Goal: Task Accomplishment & Management: Complete application form

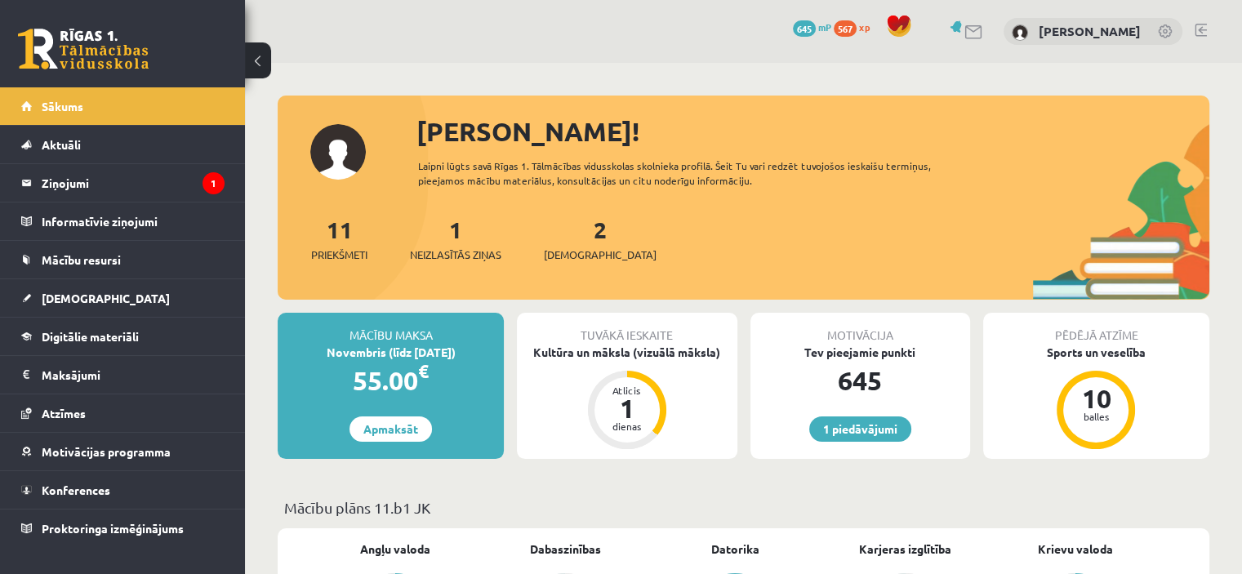
click at [483, 264] on div "11 Priekšmeti 1 Neizlasītās ziņas 2 Ieskaites" at bounding box center [743, 255] width 931 height 87
click at [457, 245] on div "1 Neizlasītās ziņas" at bounding box center [455, 237] width 91 height 51
click at [468, 255] on span "Neizlasītās ziņas" at bounding box center [455, 255] width 91 height 16
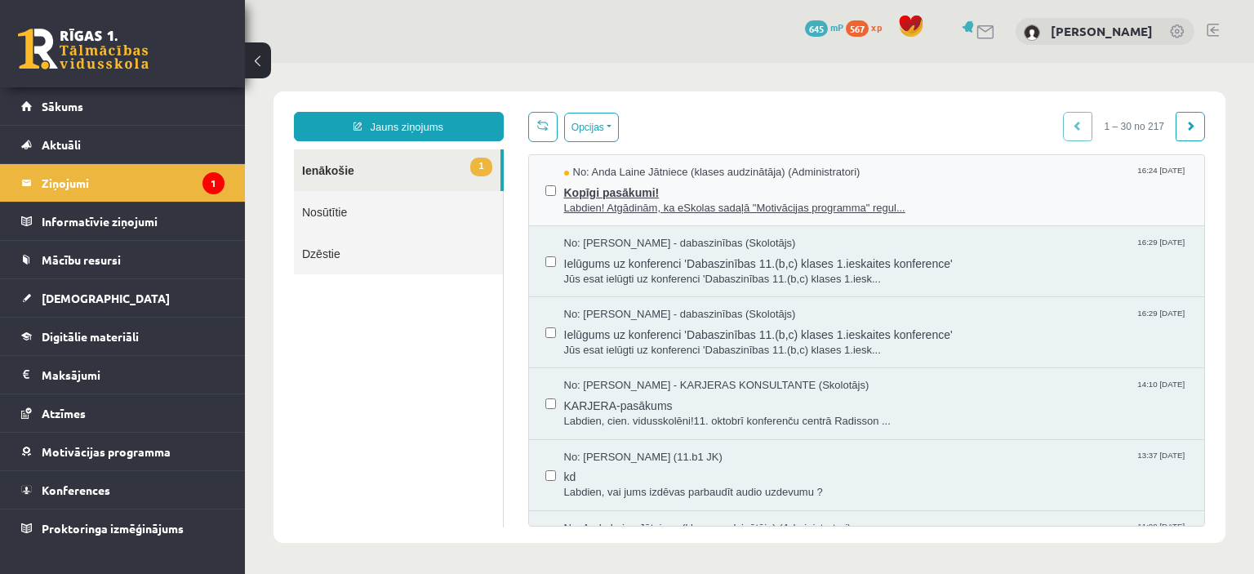
click at [940, 189] on span "Kopīgi pasākumi!" at bounding box center [876, 190] width 624 height 20
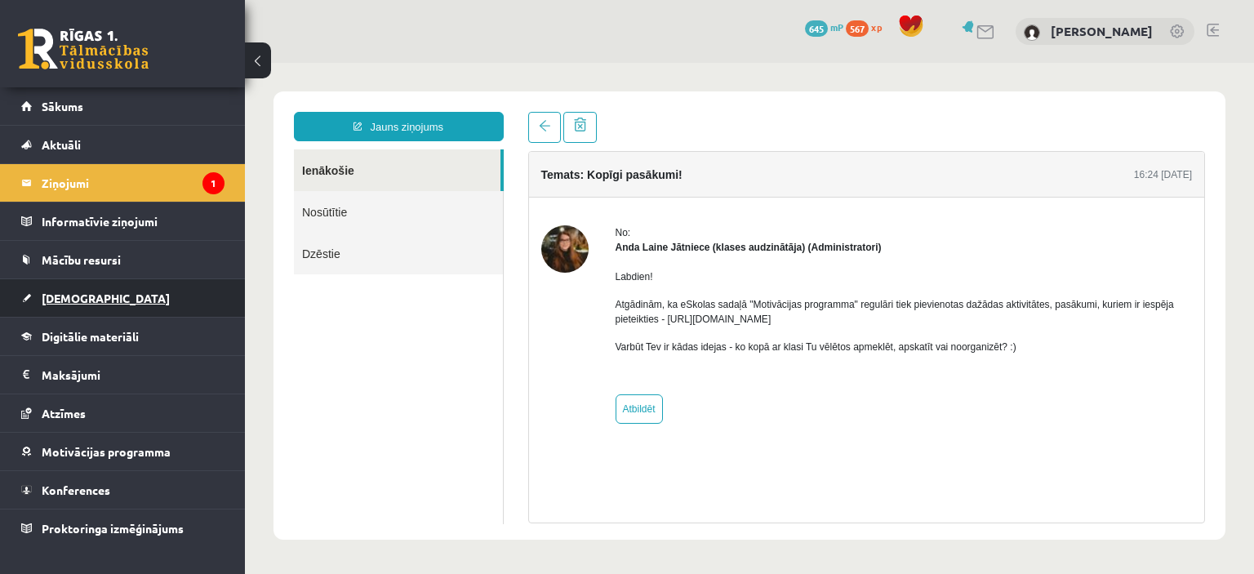
click at [80, 296] on span "[DEMOGRAPHIC_DATA]" at bounding box center [106, 298] width 128 height 15
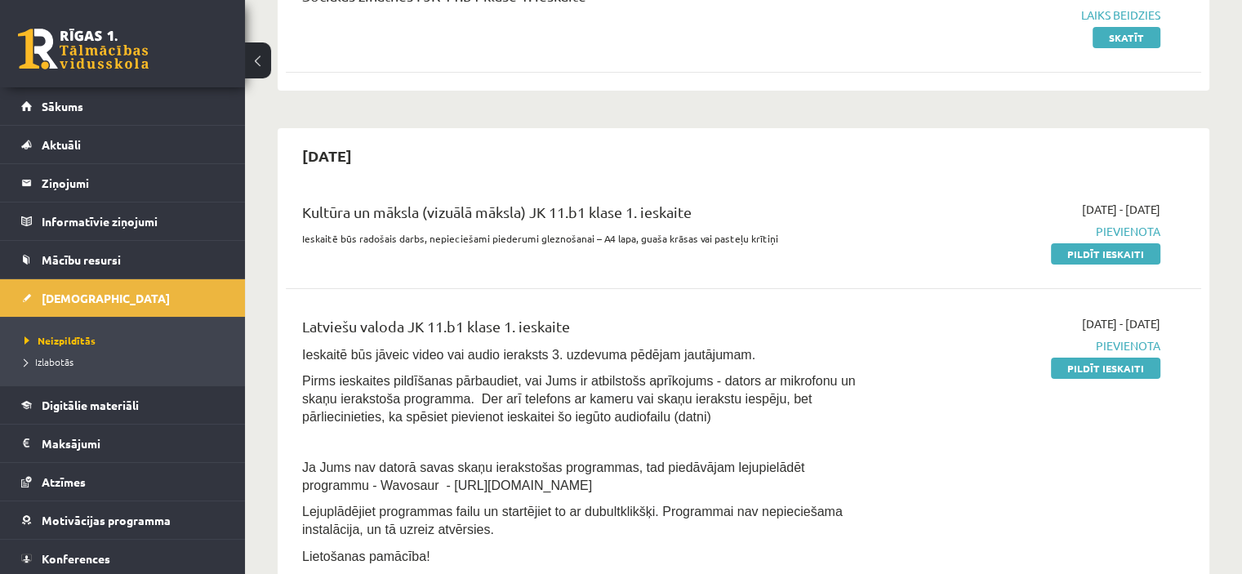
scroll to position [238, 0]
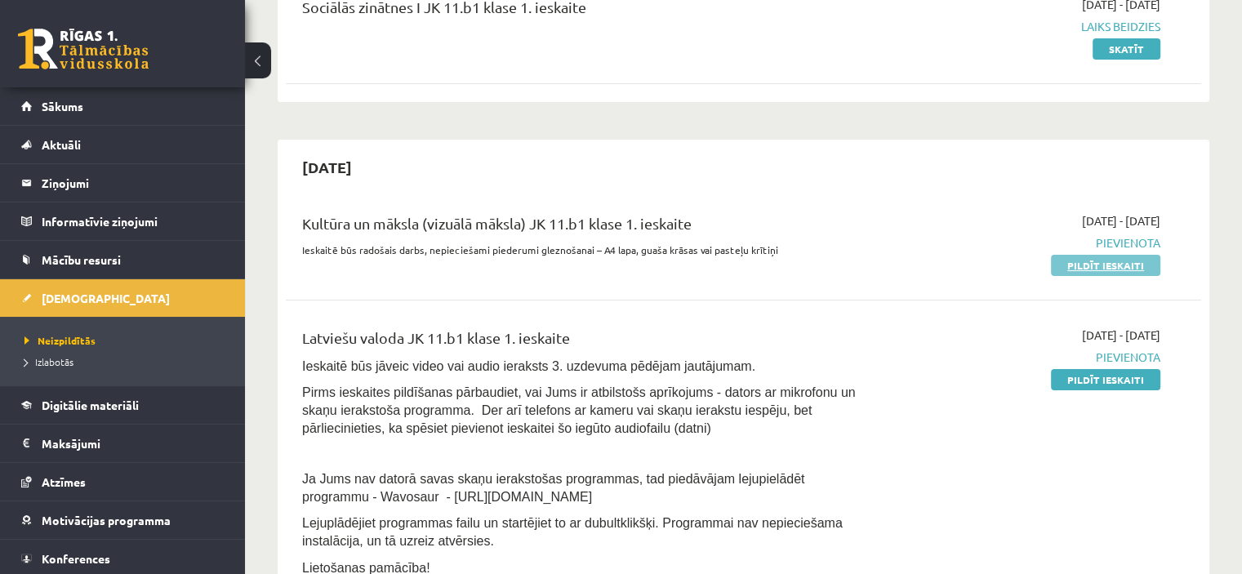
click at [1074, 264] on link "Pildīt ieskaiti" at bounding box center [1105, 265] width 109 height 21
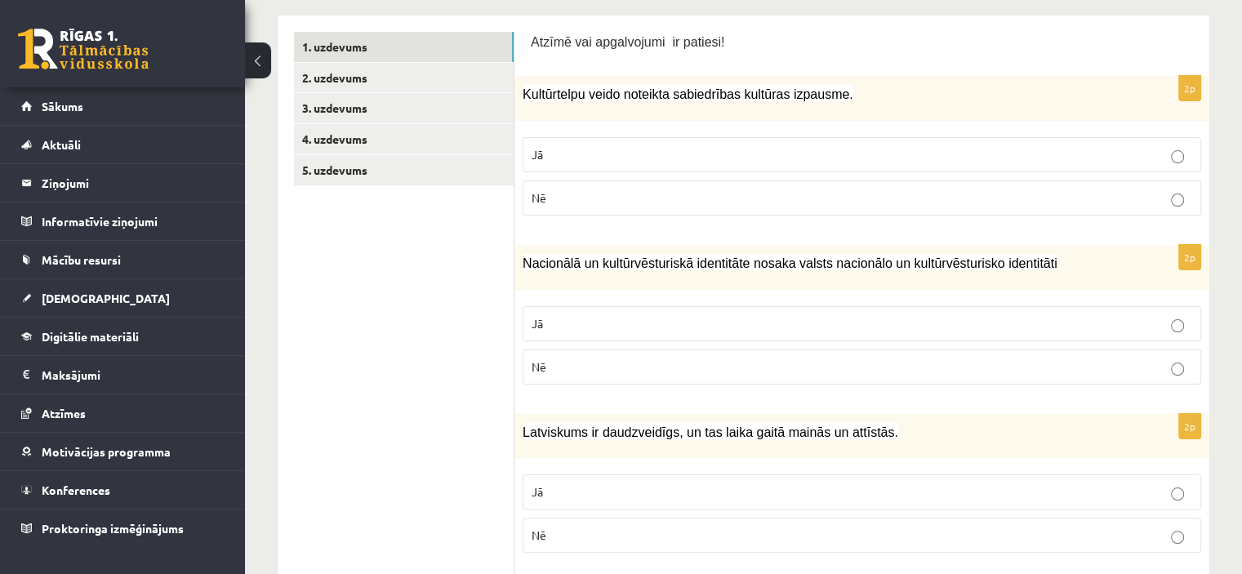
scroll to position [282, 0]
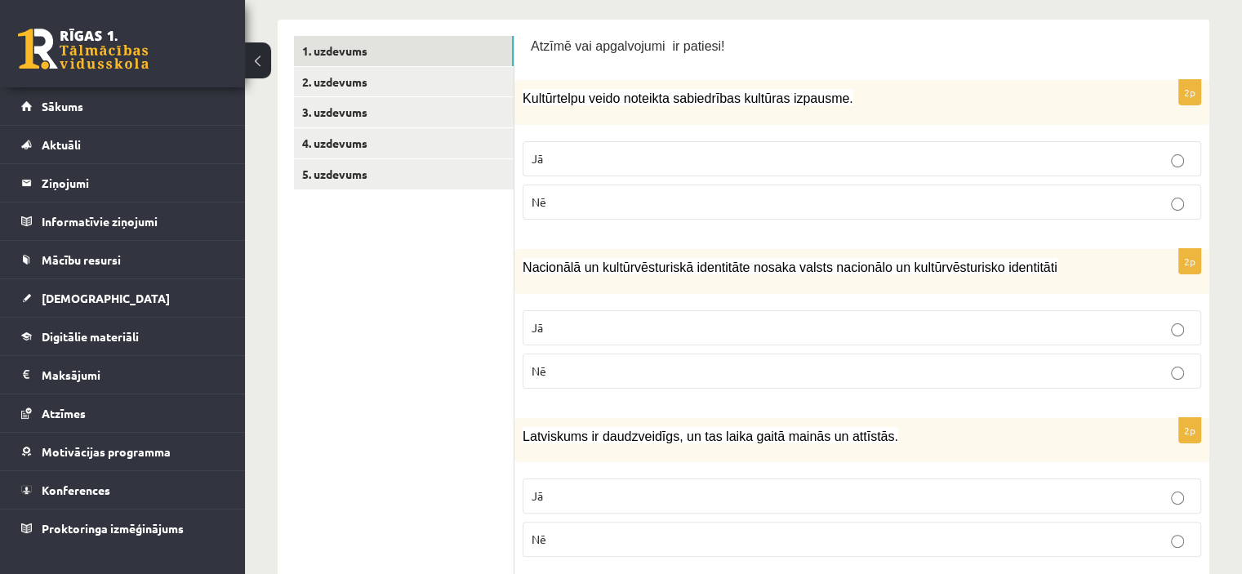
click at [1180, 150] on p "Jā" at bounding box center [861, 158] width 660 height 17
click at [1136, 319] on p "Jā" at bounding box center [861, 327] width 660 height 17
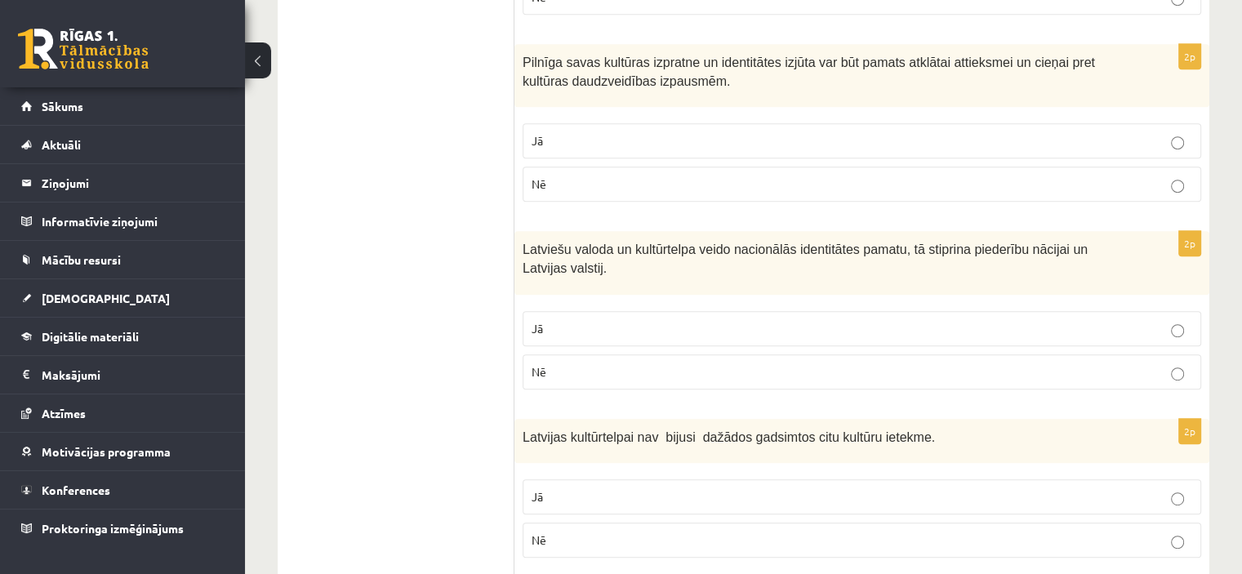
scroll to position [831, 0]
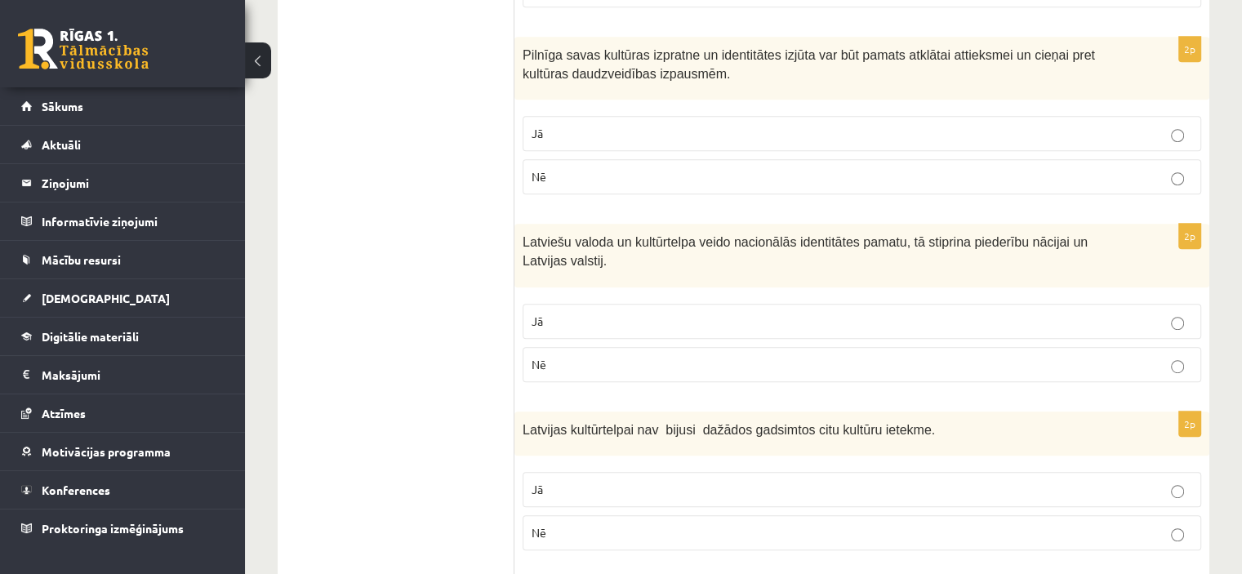
click at [1118, 323] on p "Jā" at bounding box center [861, 321] width 660 height 17
click at [1152, 531] on p "Nē" at bounding box center [861, 532] width 660 height 17
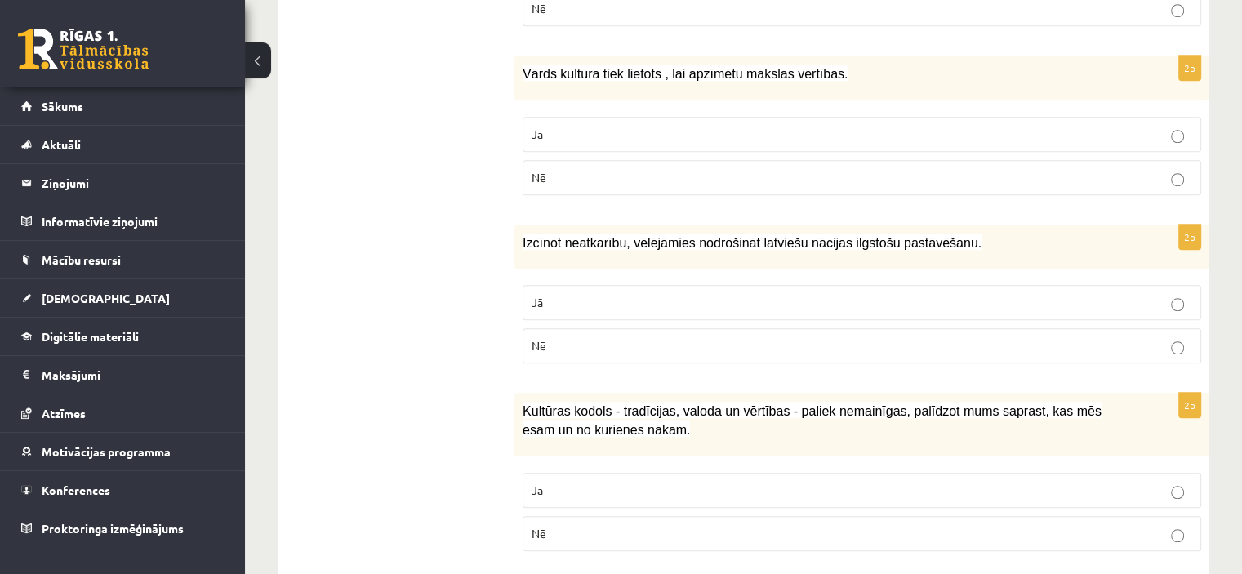
scroll to position [1358, 0]
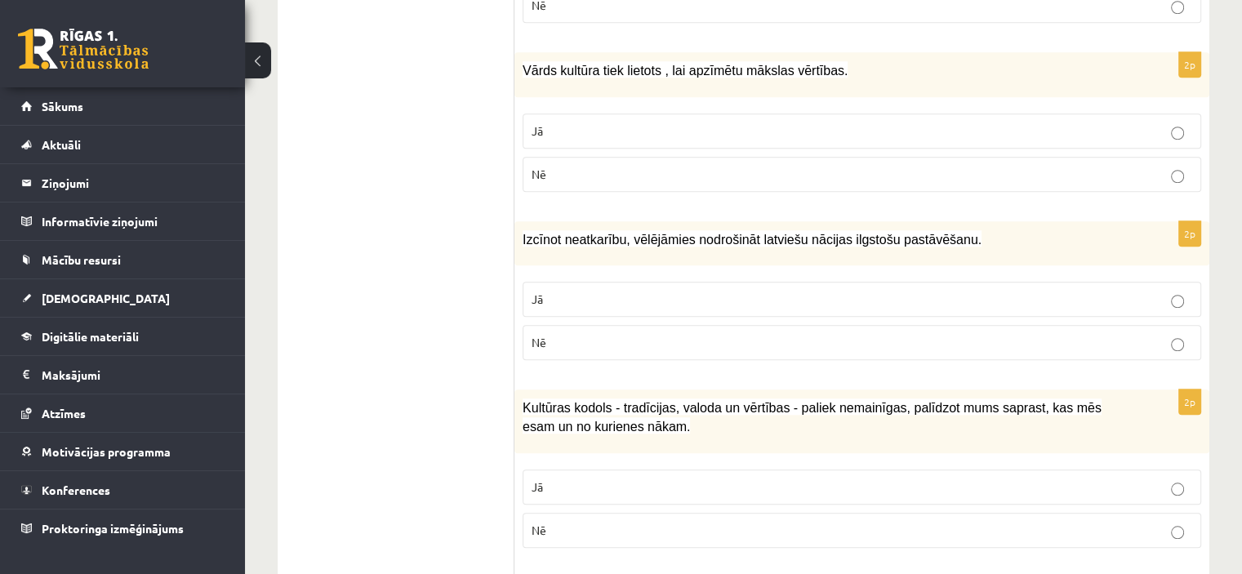
click at [1177, 291] on p "Jā" at bounding box center [861, 299] width 660 height 17
click at [1166, 478] on p "Jā" at bounding box center [861, 486] width 660 height 17
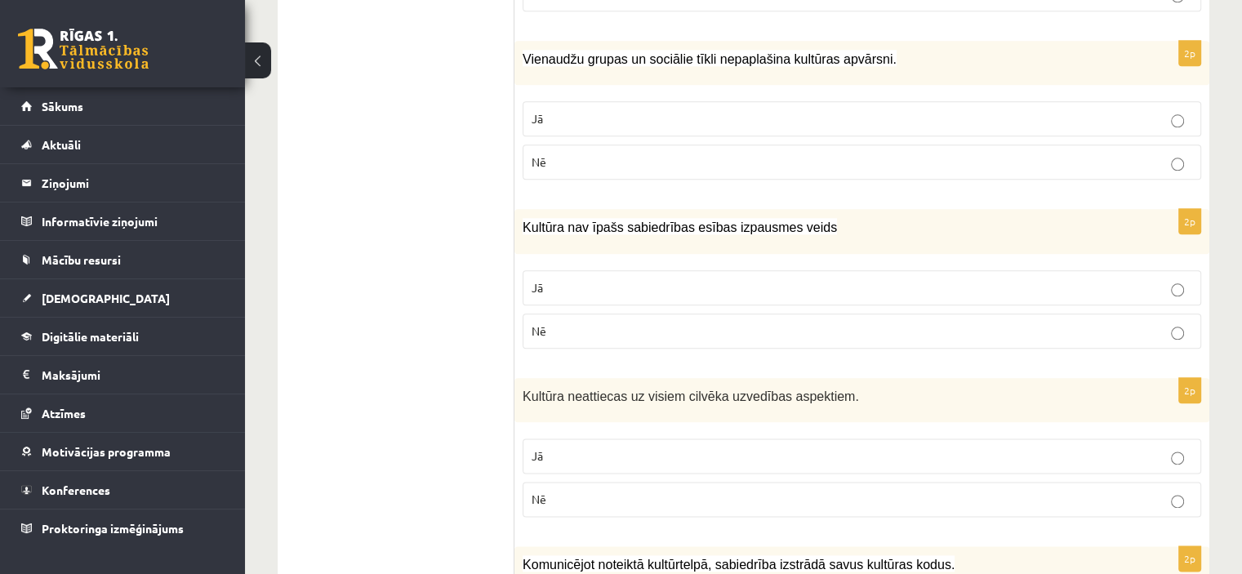
scroll to position [1898, 0]
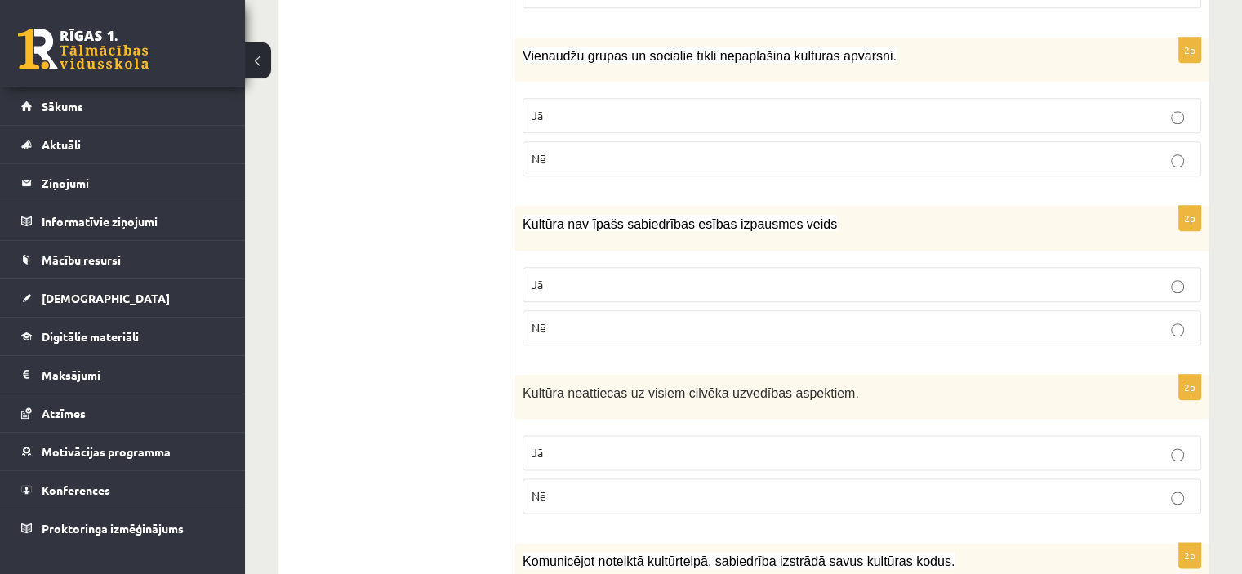
click at [1184, 150] on p "Nē" at bounding box center [861, 158] width 660 height 17
click at [1178, 328] on label "Nē" at bounding box center [861, 327] width 678 height 35
click at [1167, 494] on label "Nē" at bounding box center [861, 495] width 678 height 35
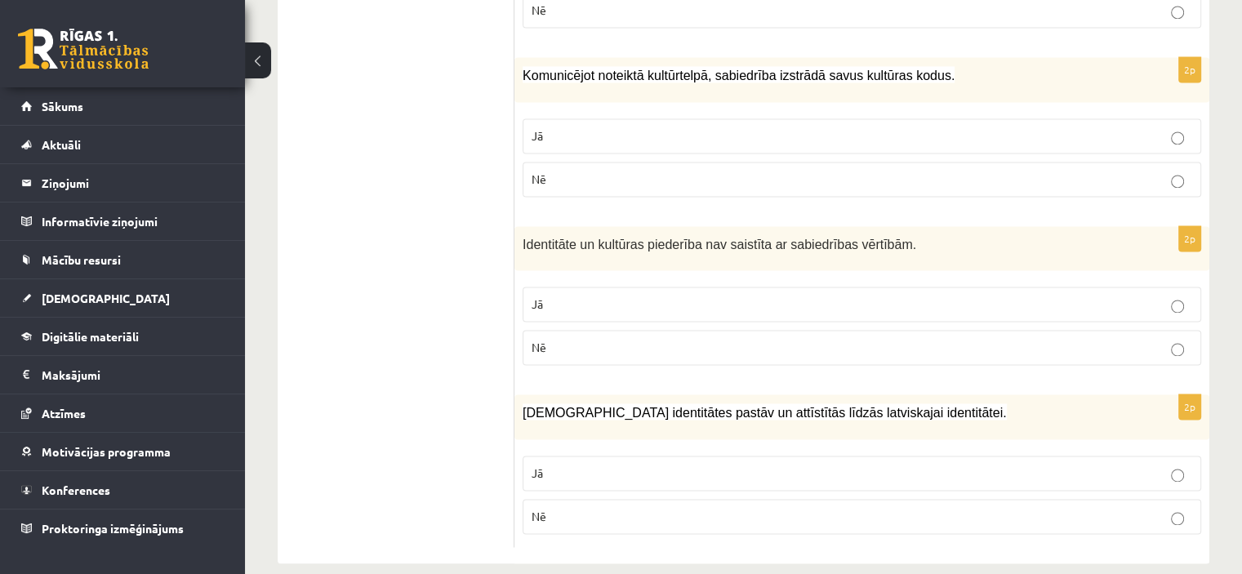
scroll to position [2393, 0]
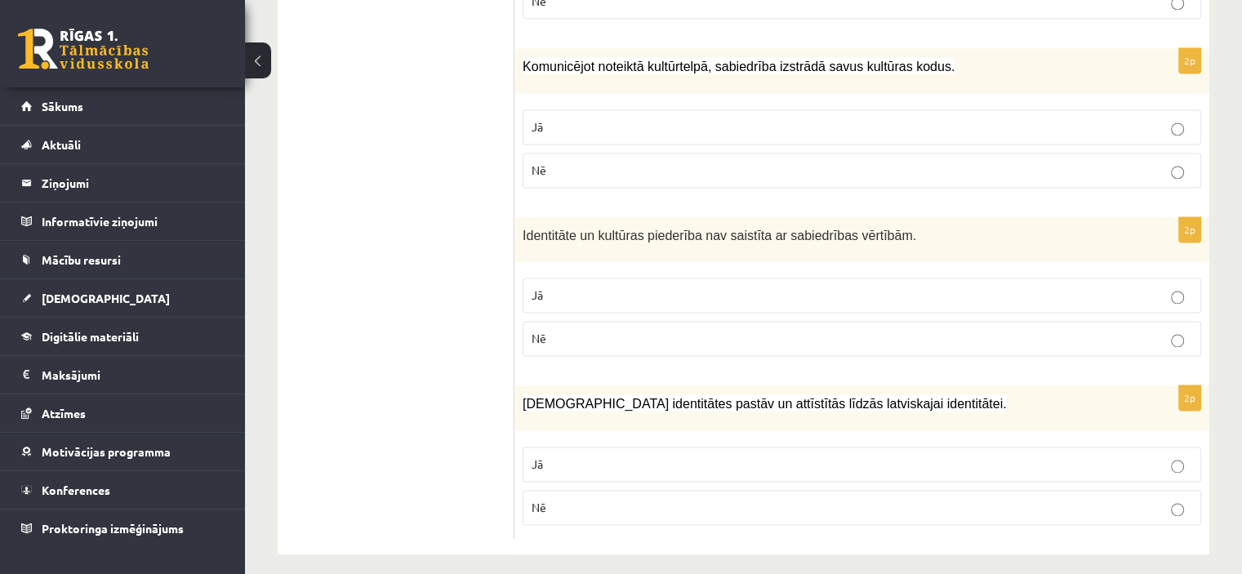
click at [1034, 118] on p "Jā" at bounding box center [861, 126] width 660 height 17
click at [1022, 330] on p "Nē" at bounding box center [861, 338] width 660 height 17
click at [993, 456] on p "Jā" at bounding box center [861, 464] width 660 height 17
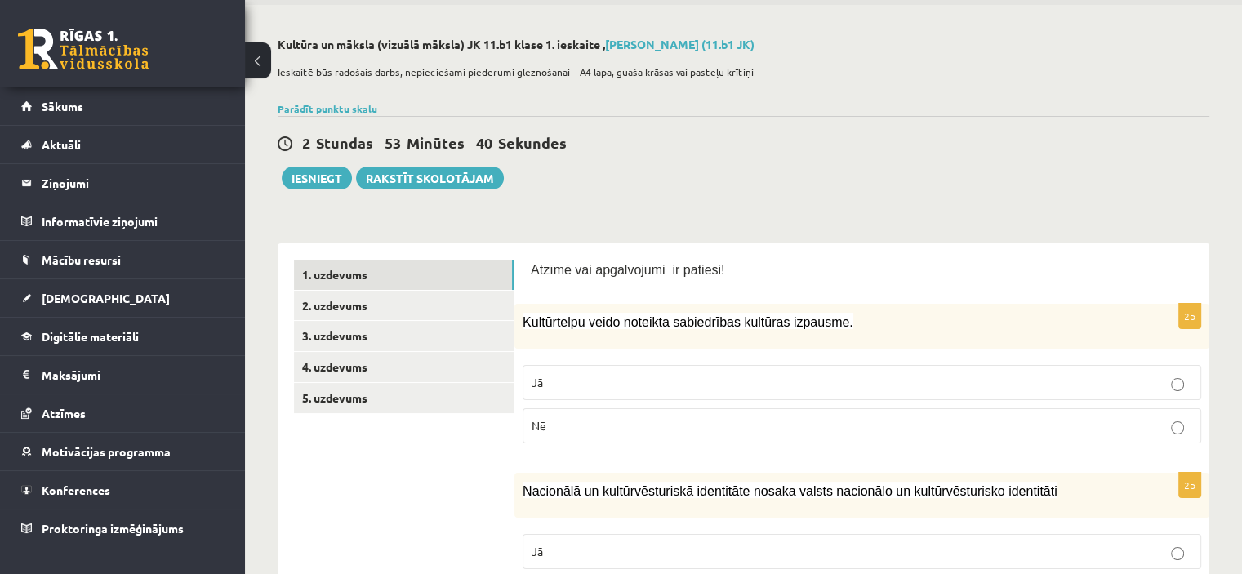
scroll to position [0, 0]
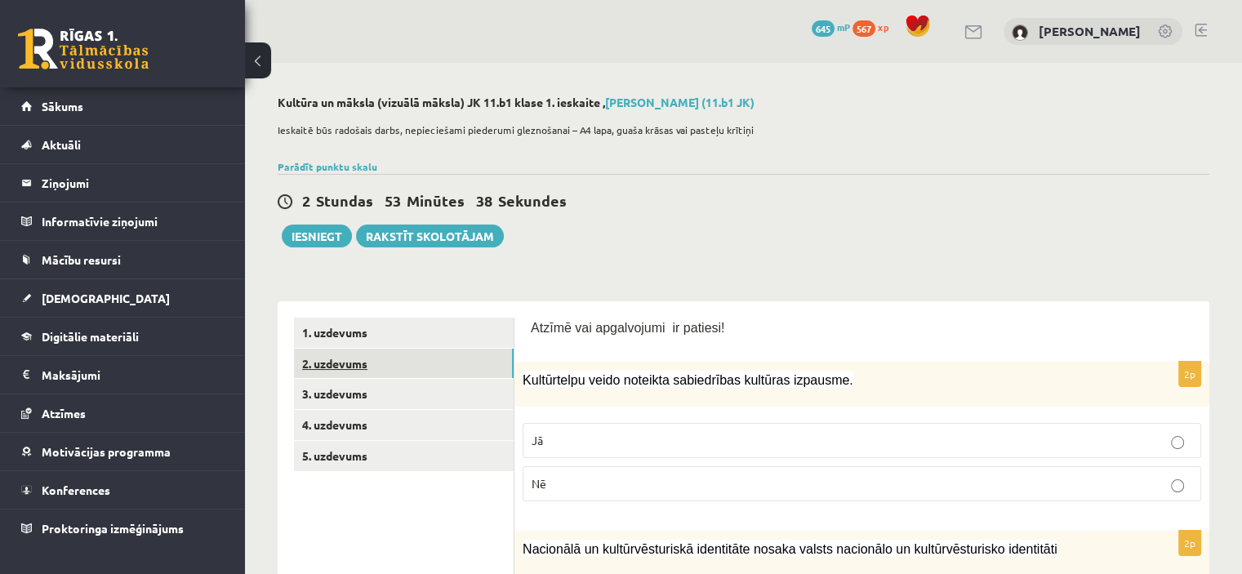
click at [500, 354] on link "2. uzdevums" at bounding box center [404, 364] width 220 height 30
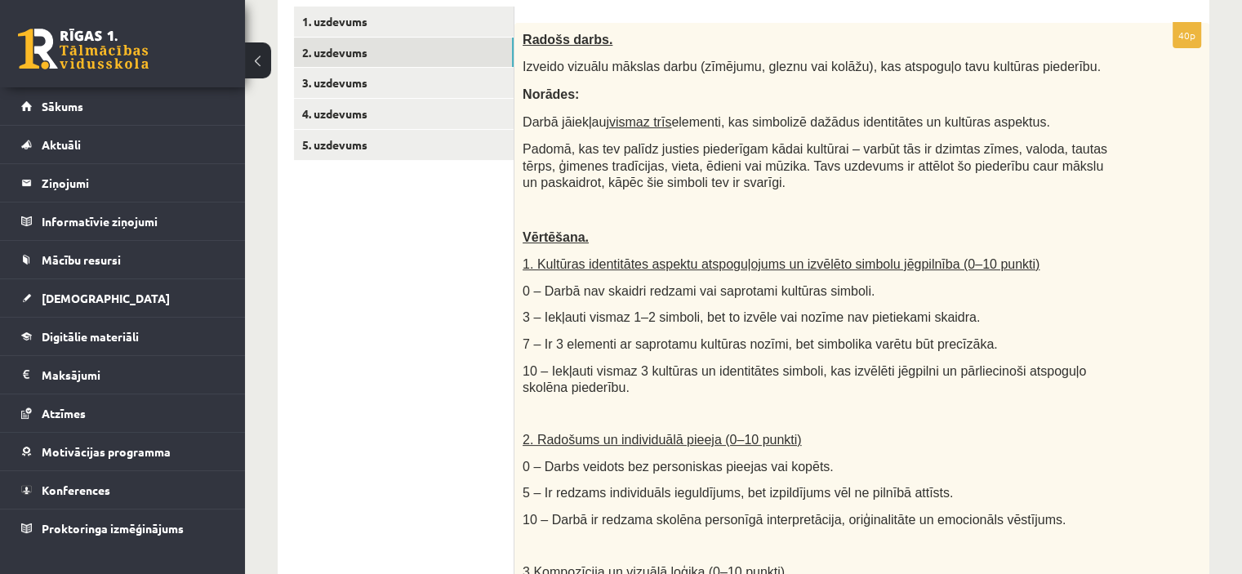
scroll to position [294, 0]
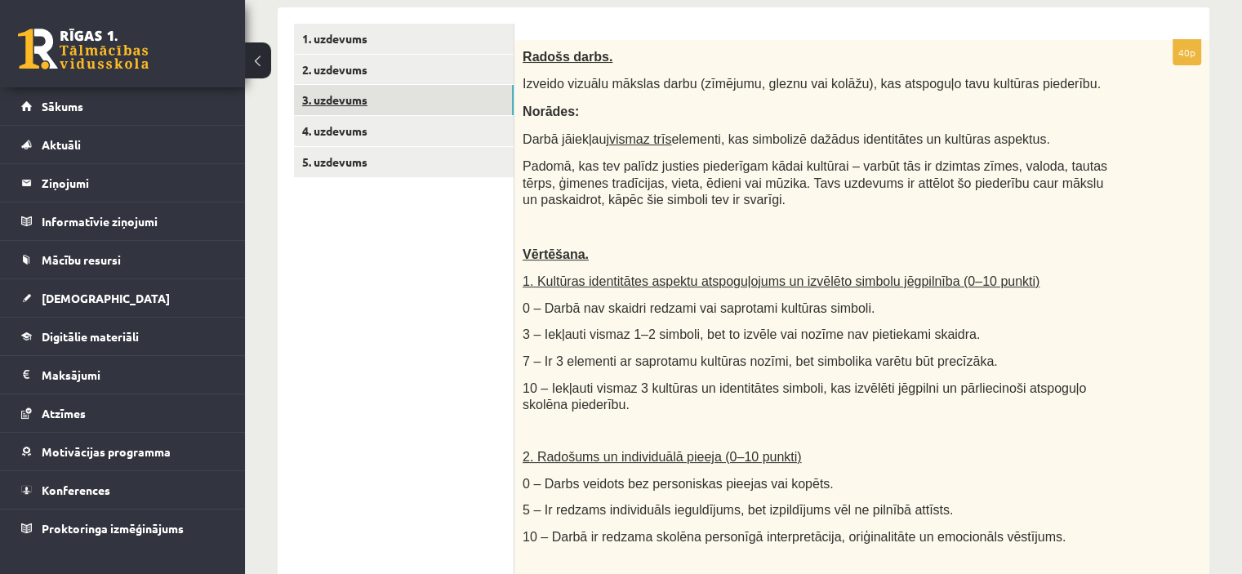
click at [496, 94] on link "3. uzdevums" at bounding box center [404, 100] width 220 height 30
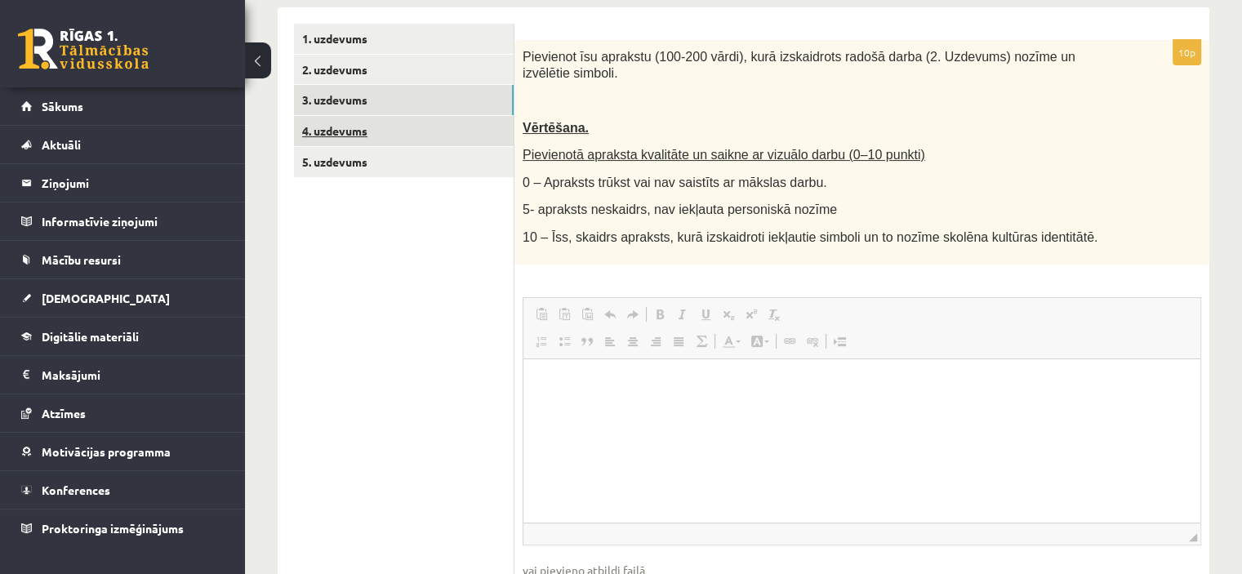
scroll to position [0, 0]
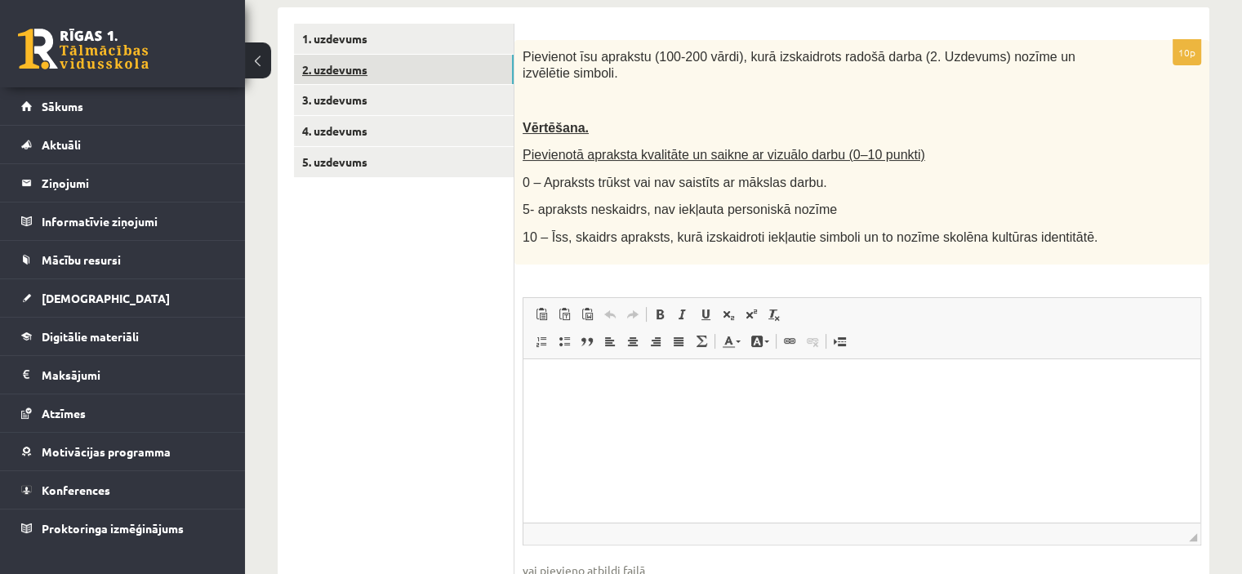
click at [464, 67] on link "2. uzdevums" at bounding box center [404, 70] width 220 height 30
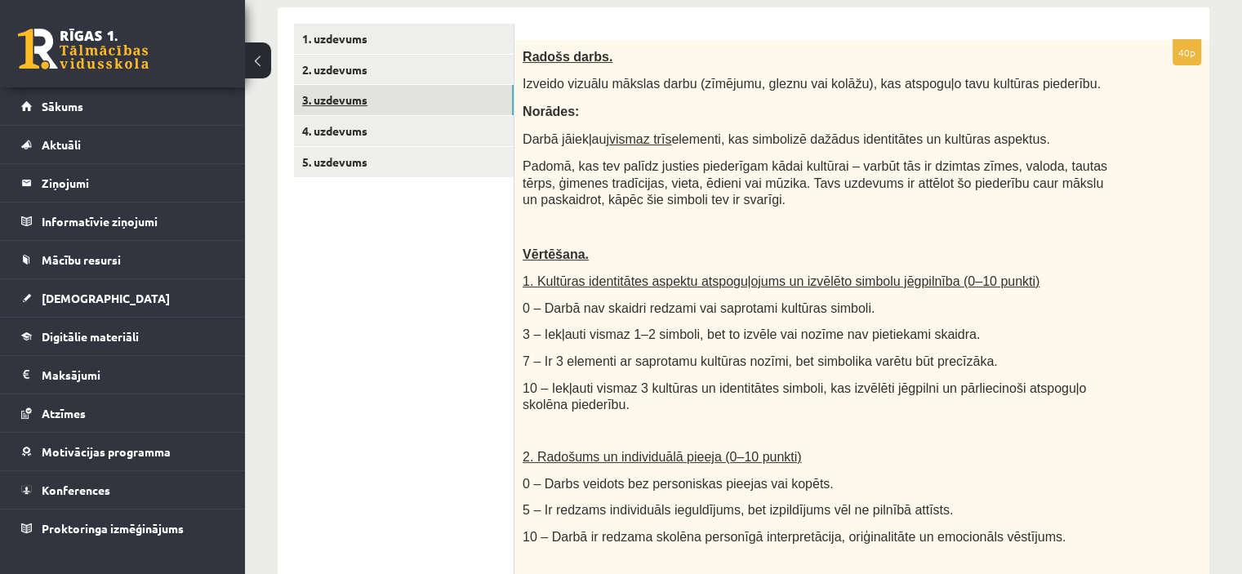
click at [435, 88] on link "3. uzdevums" at bounding box center [404, 100] width 220 height 30
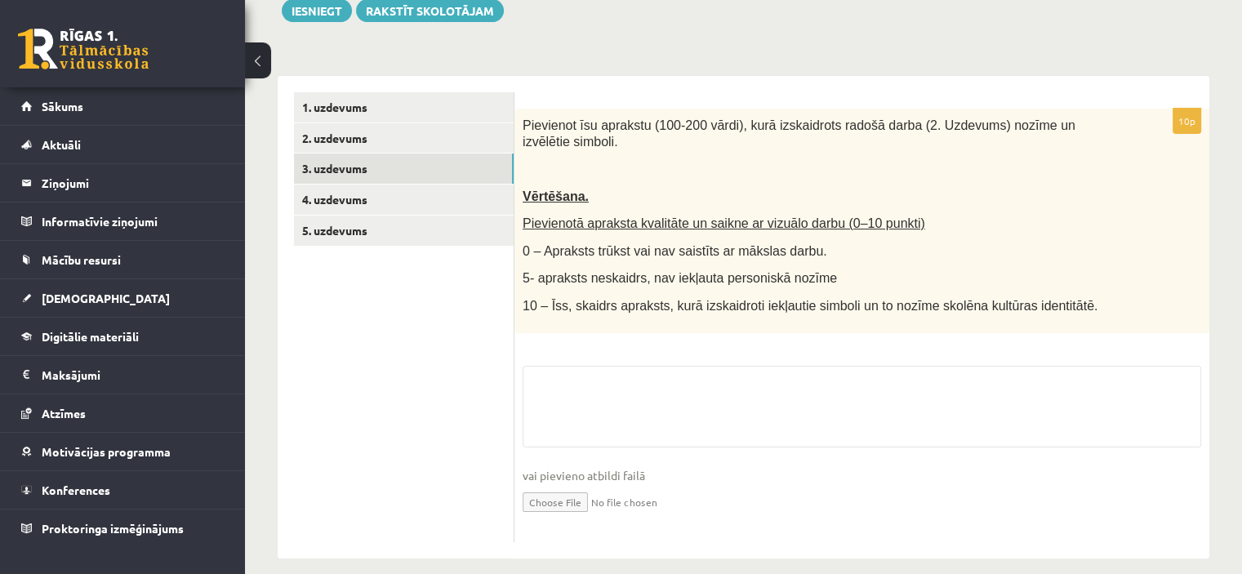
scroll to position [294, 0]
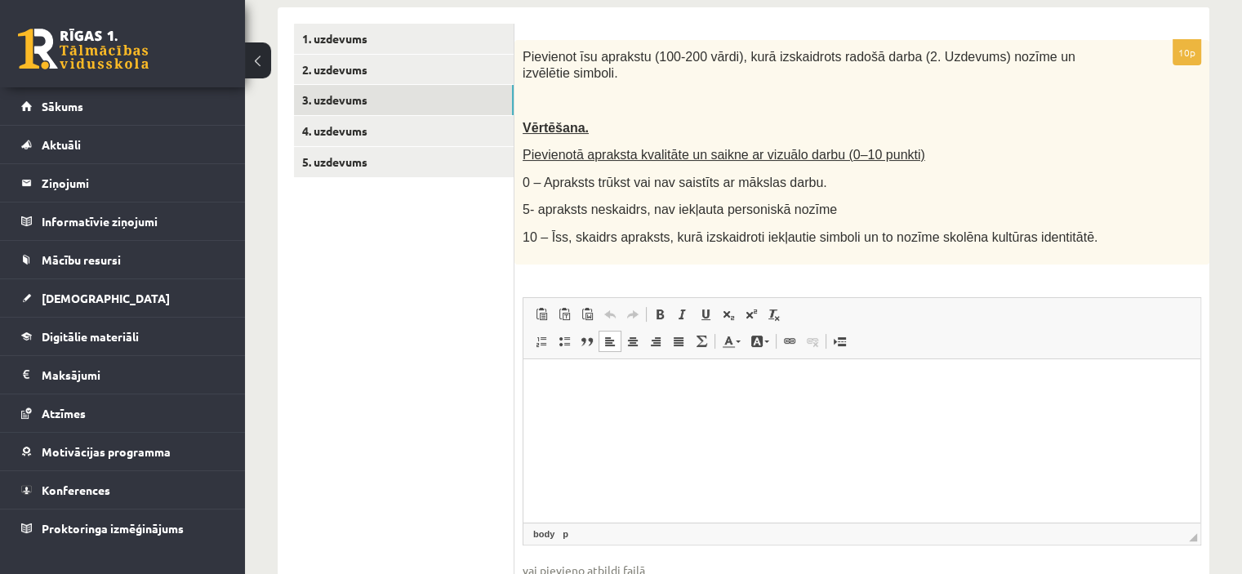
click at [621, 408] on html at bounding box center [861, 383] width 677 height 50
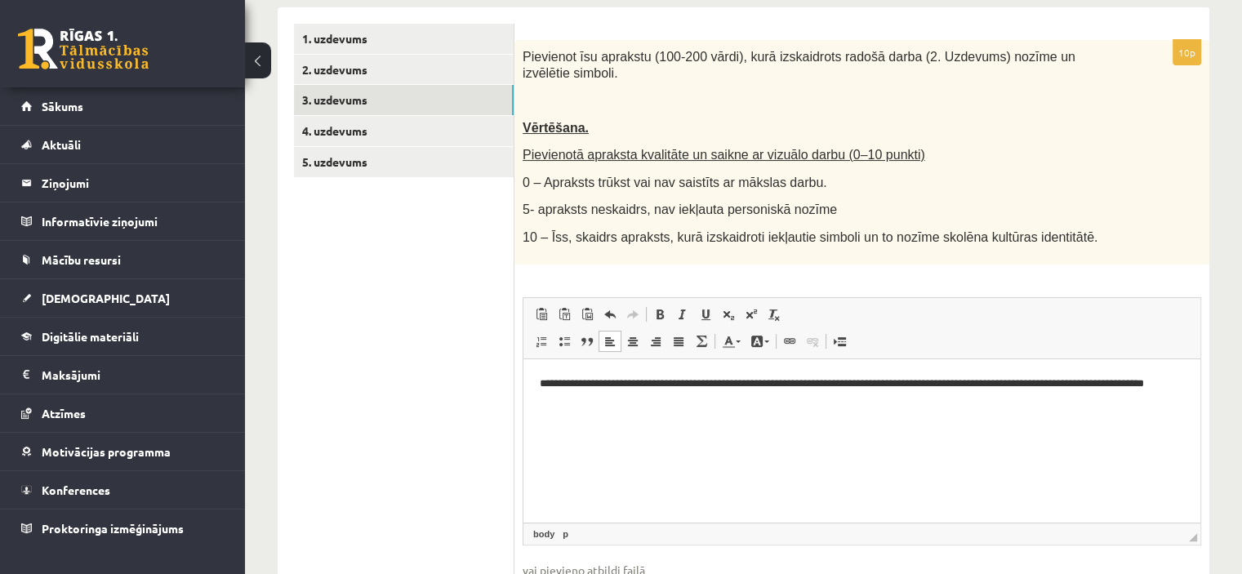
click at [1144, 384] on p "**********" at bounding box center [862, 392] width 645 height 34
click at [611, 400] on p "**********" at bounding box center [862, 392] width 645 height 34
click at [672, 404] on p "**********" at bounding box center [862, 392] width 645 height 34
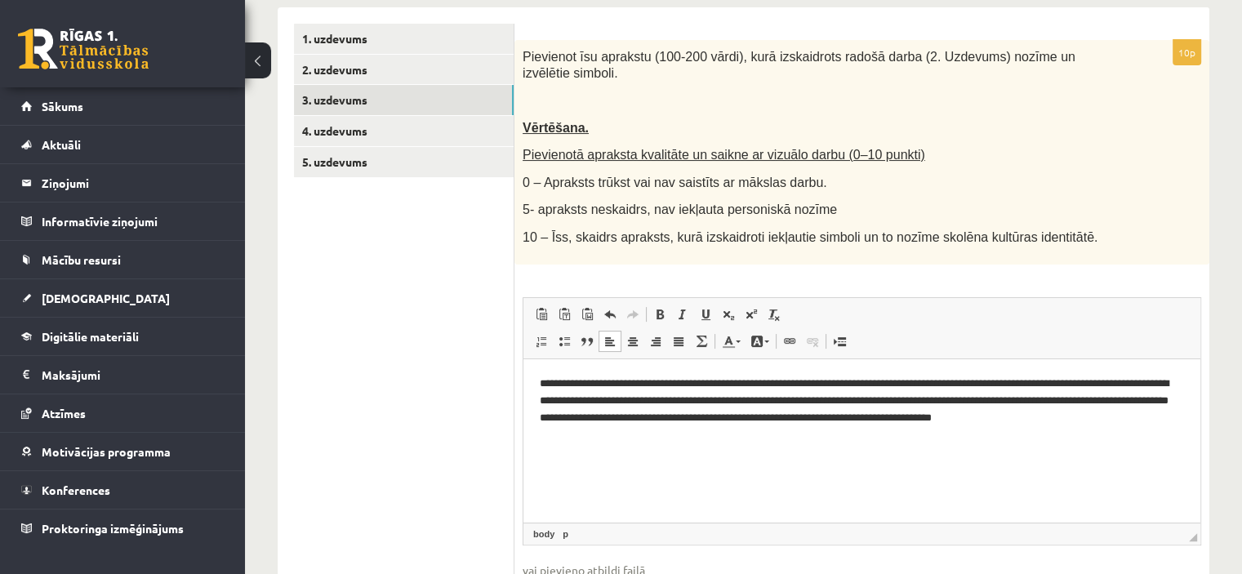
click at [941, 417] on p "**********" at bounding box center [862, 409] width 645 height 68
click at [973, 421] on p "**********" at bounding box center [862, 409] width 645 height 68
click at [866, 442] on html "**********" at bounding box center [861, 408] width 677 height 100
click at [655, 436] on p "**********" at bounding box center [862, 409] width 645 height 68
drag, startPoint x: 1016, startPoint y: 419, endPoint x: 951, endPoint y: 420, distance: 64.5
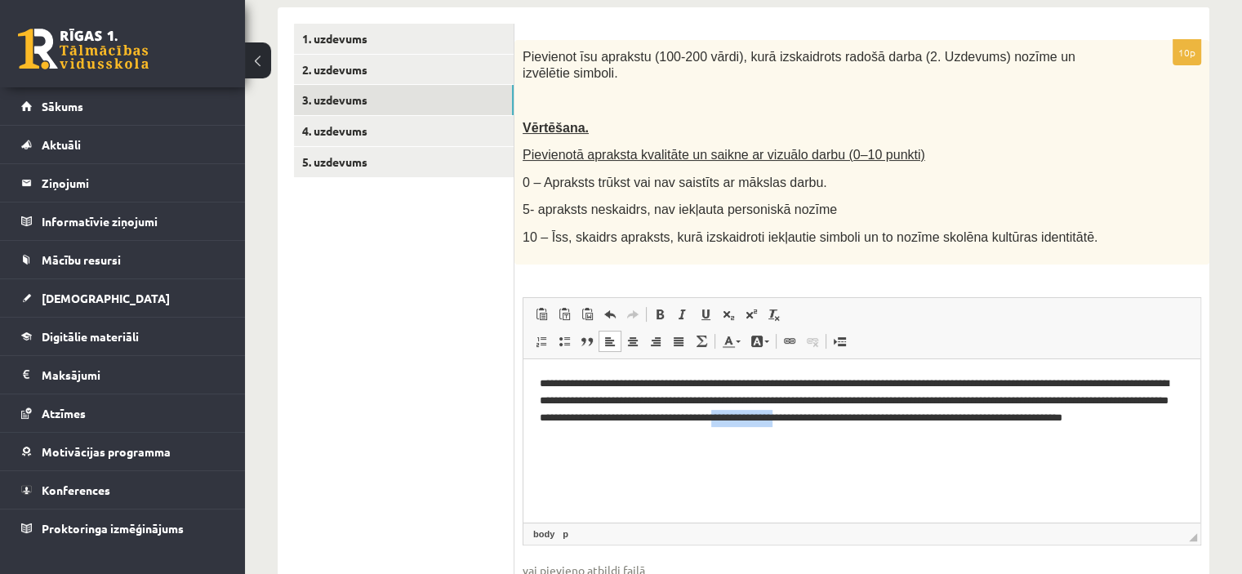
click at [951, 420] on p "**********" at bounding box center [862, 409] width 645 height 68
click at [760, 442] on html "**********" at bounding box center [861, 408] width 677 height 100
click at [664, 431] on p "**********" at bounding box center [862, 409] width 645 height 68
click at [733, 443] on html "**********" at bounding box center [861, 408] width 677 height 100
click at [1122, 414] on p "**********" at bounding box center [862, 409] width 645 height 68
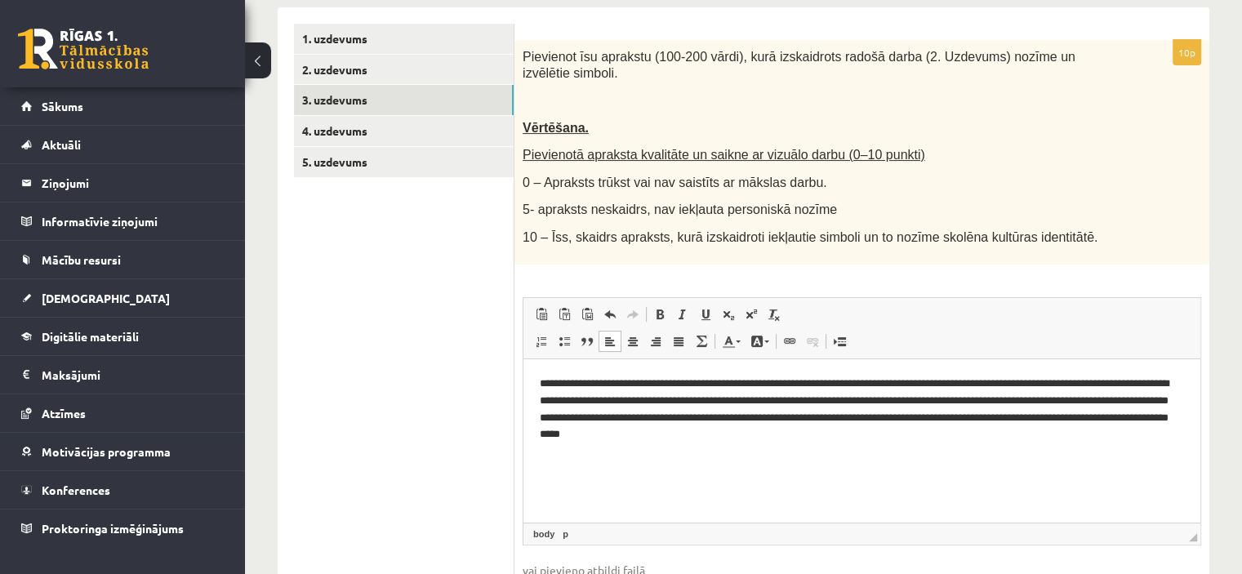
click at [911, 432] on p "**********" at bounding box center [862, 409] width 645 height 68
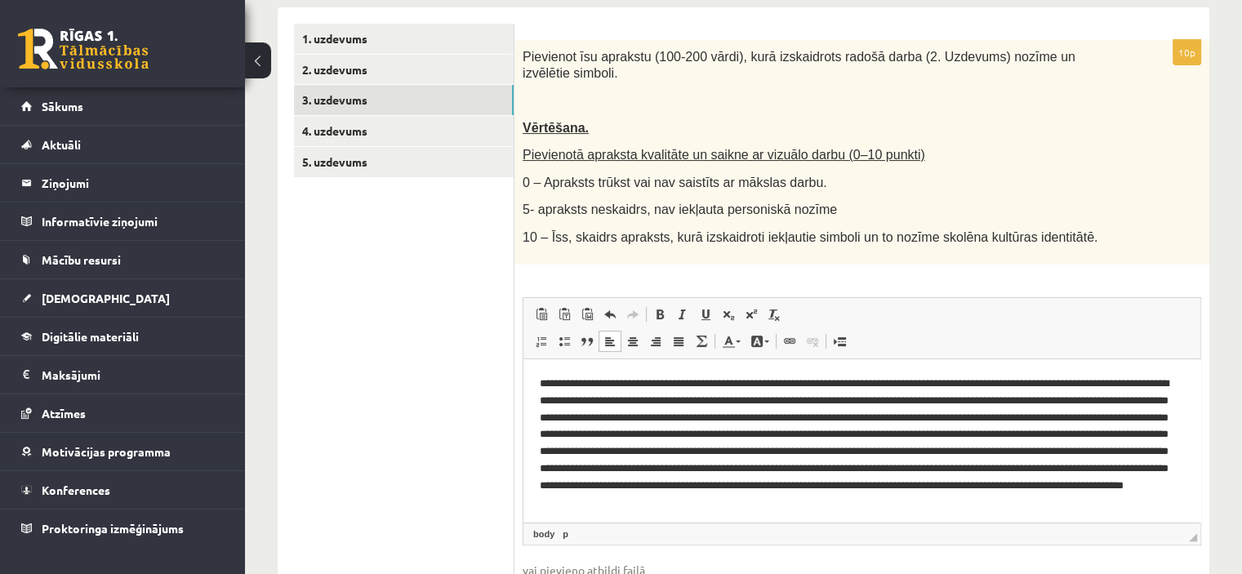
scroll to position [3, 0]
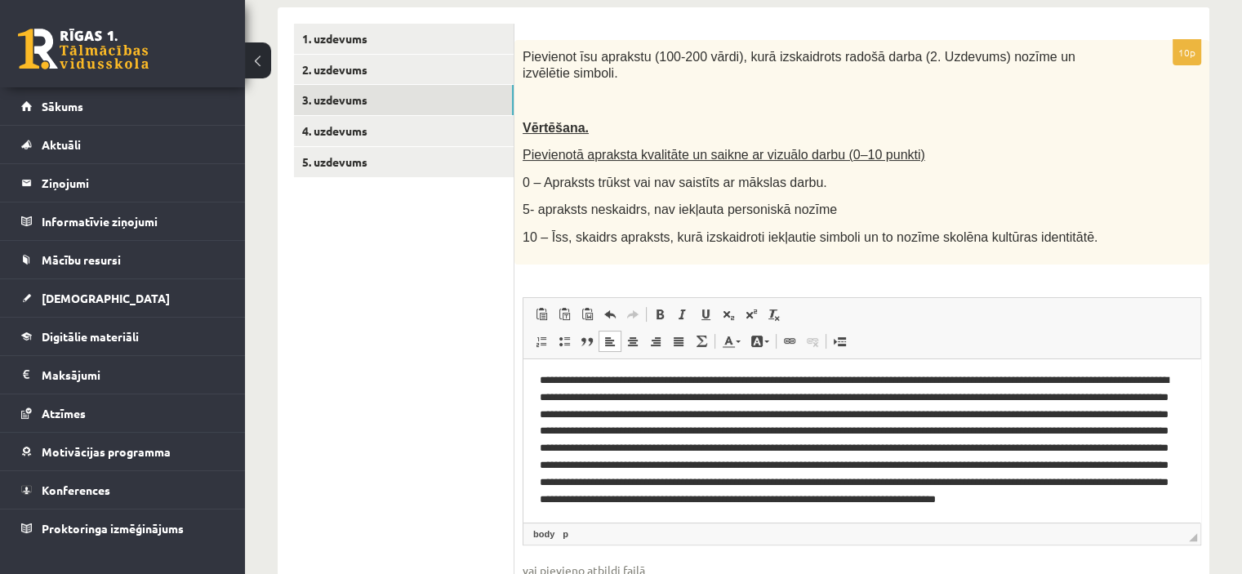
click at [967, 305] on span "Вставить Комбинация клавиш Ctrl+V Вставить только текст Комбинация клавиш Ctrl+…" at bounding box center [862, 316] width 664 height 27
click at [663, 447] on p "Визуальный текстовый редактор, wiswyg-editor-user-answer-47433867317080" at bounding box center [856, 447] width 632 height 153
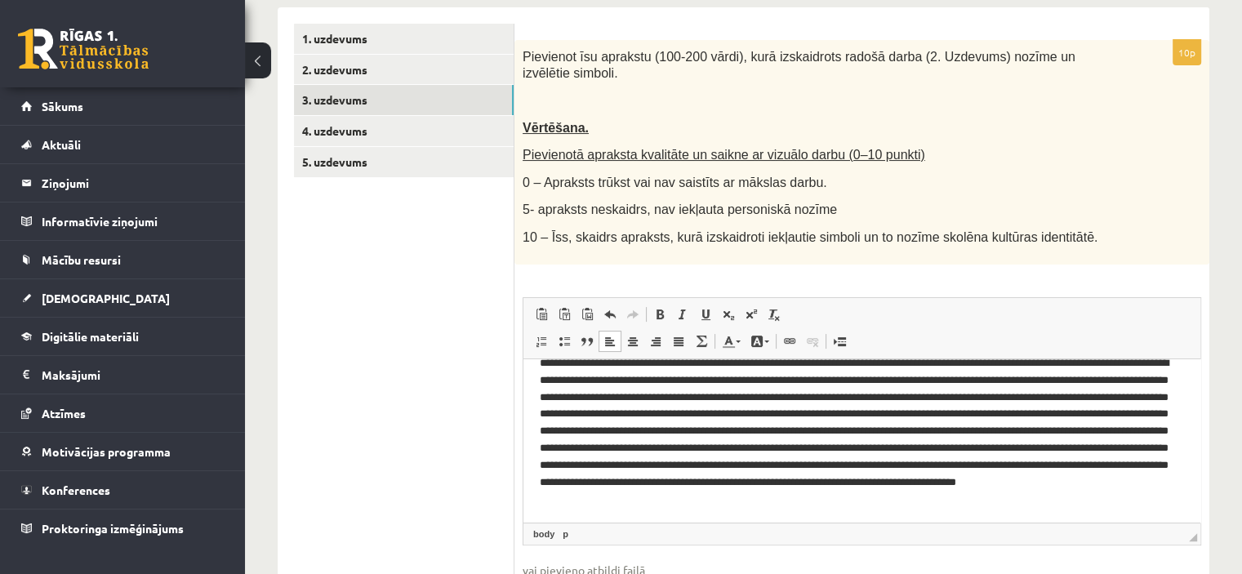
scroll to position [22, 0]
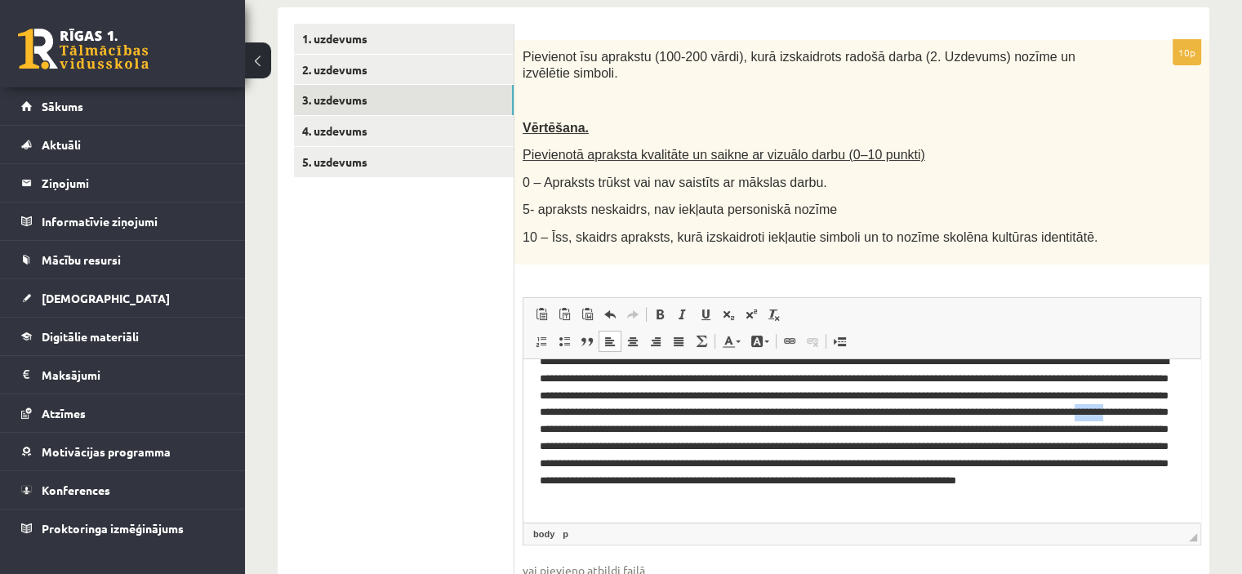
drag, startPoint x: 863, startPoint y: 429, endPoint x: 830, endPoint y: 429, distance: 32.7
click at [830, 429] on p "Визуальный текстовый редактор, wiswyg-editor-user-answer-47433867317080" at bounding box center [856, 429] width 632 height 153
click at [868, 433] on p "Визуальный текстовый редактор, wiswyg-editor-user-answer-47433867317080" at bounding box center [856, 429] width 632 height 153
click at [941, 429] on p "Визуальный текстовый редактор, wiswyg-editor-user-answer-47433867317080" at bounding box center [856, 429] width 632 height 153
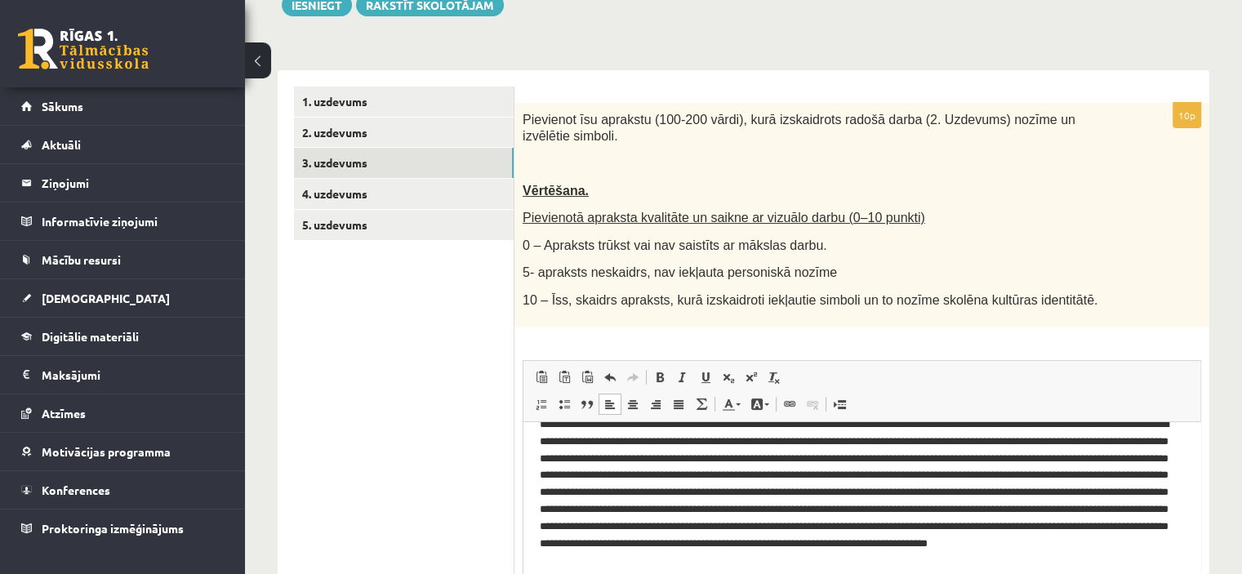
scroll to position [207, 0]
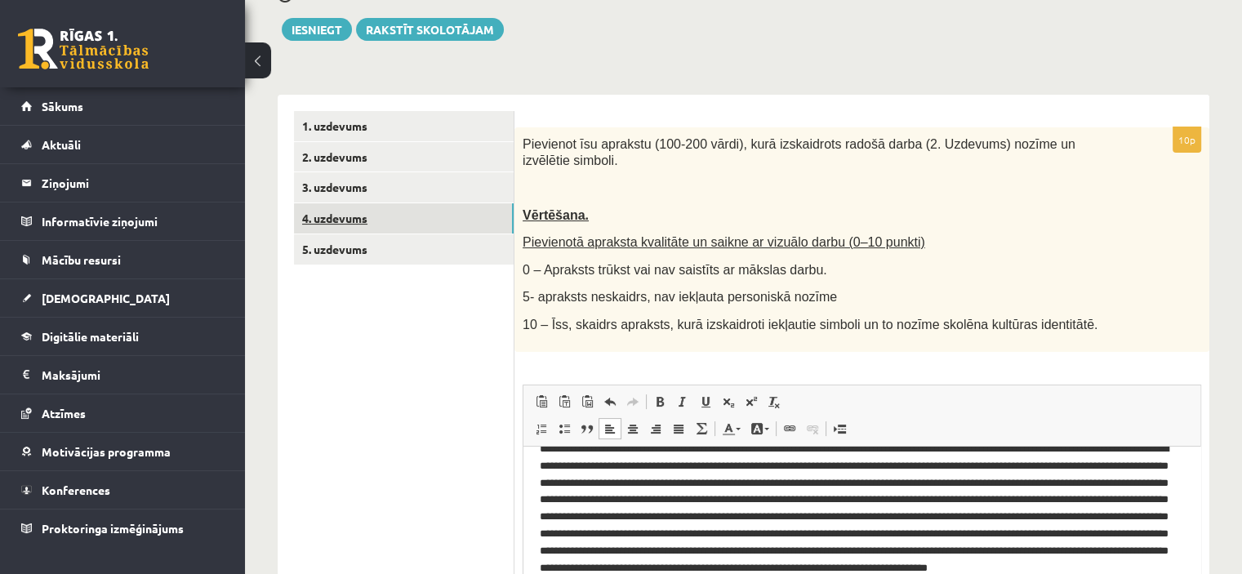
click at [487, 211] on link "4. uzdevums" at bounding box center [404, 218] width 220 height 30
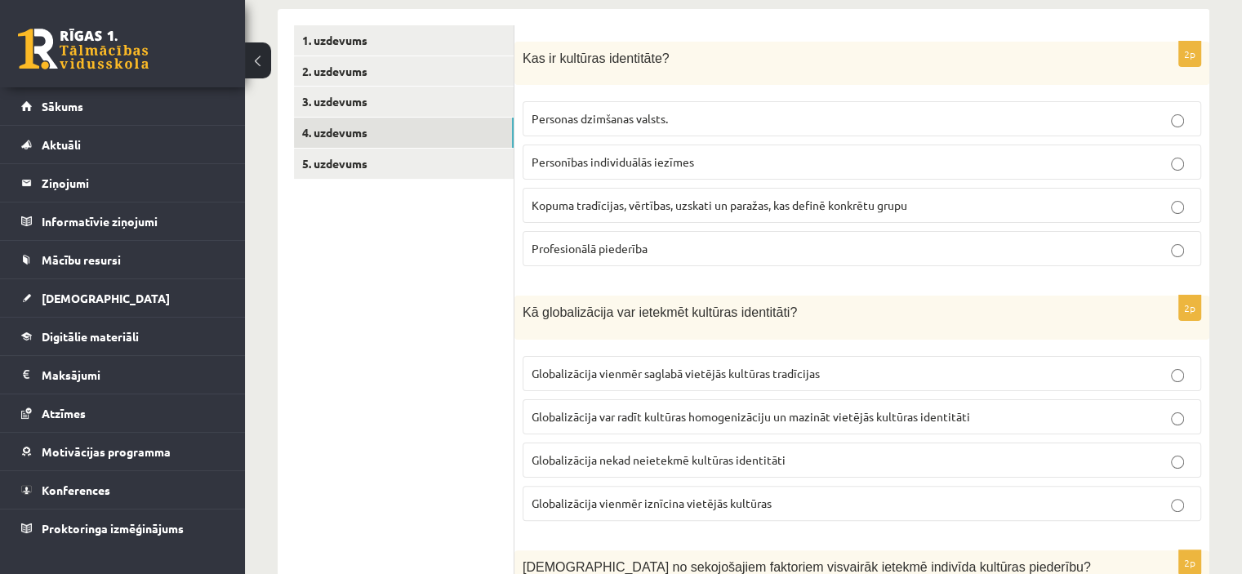
scroll to position [286, 0]
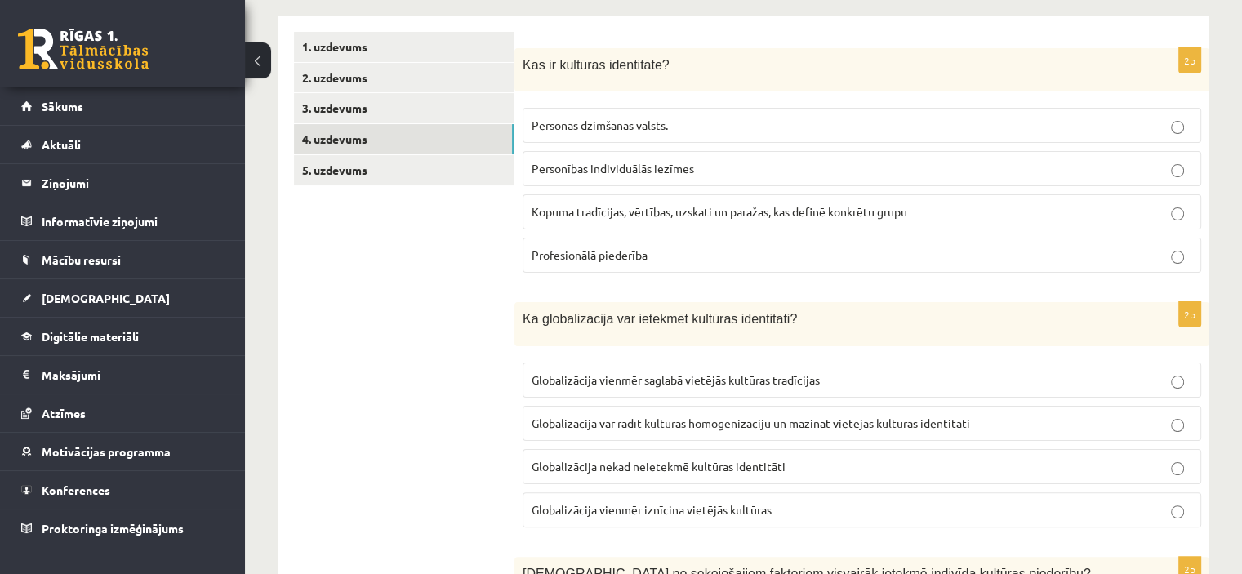
click at [947, 215] on p "Kopuma tradīcijas, vērtības, uzskati un paražas, kas definē konkrētu grupu" at bounding box center [861, 211] width 660 height 17
click at [848, 417] on span "Globalizācija var radīt kultūras homogenizāciju un mazināt vietējās kultūras id…" at bounding box center [750, 423] width 438 height 15
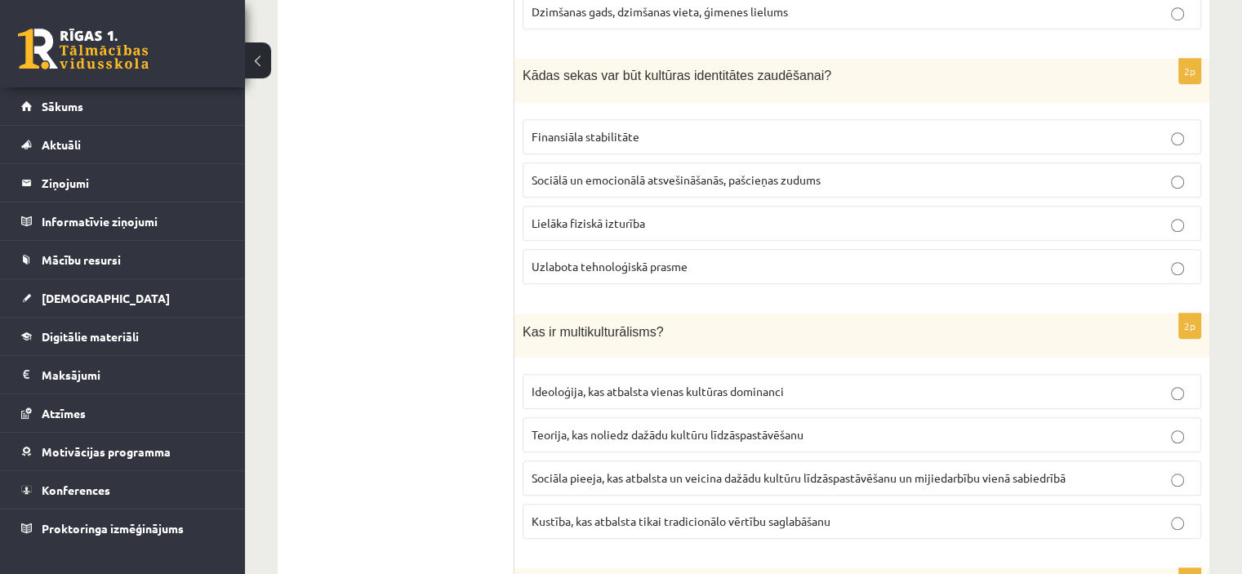
scroll to position [1285, 0]
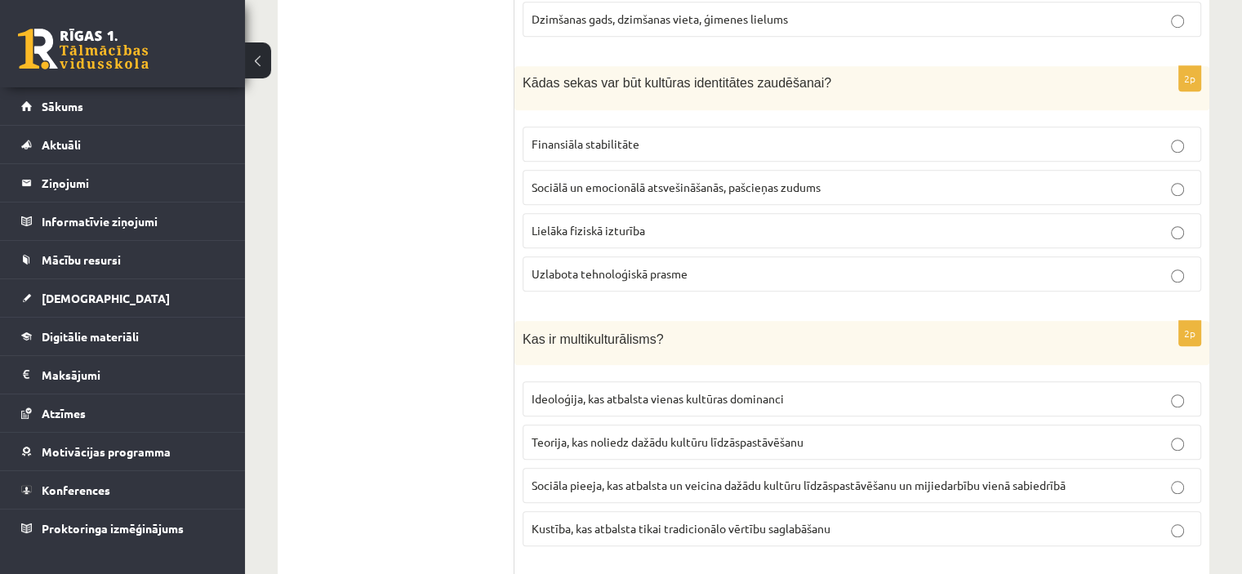
click at [1169, 192] on label "Sociālā un emocionālā atsvešināšanās, pašcieņas zudums" at bounding box center [861, 187] width 678 height 35
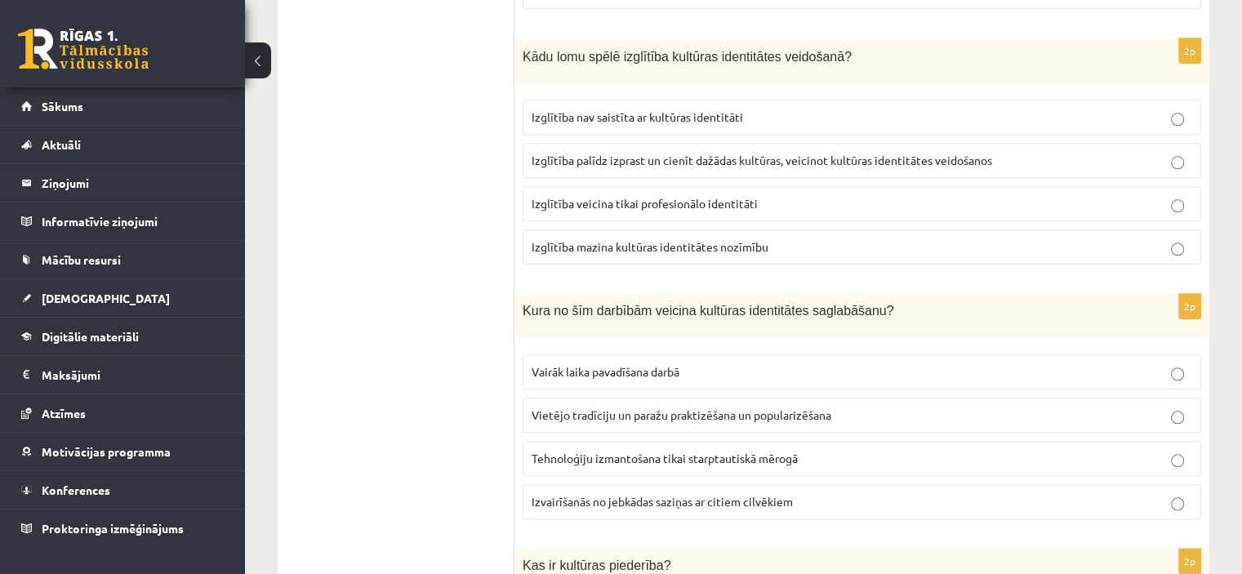
scroll to position [1825, 0]
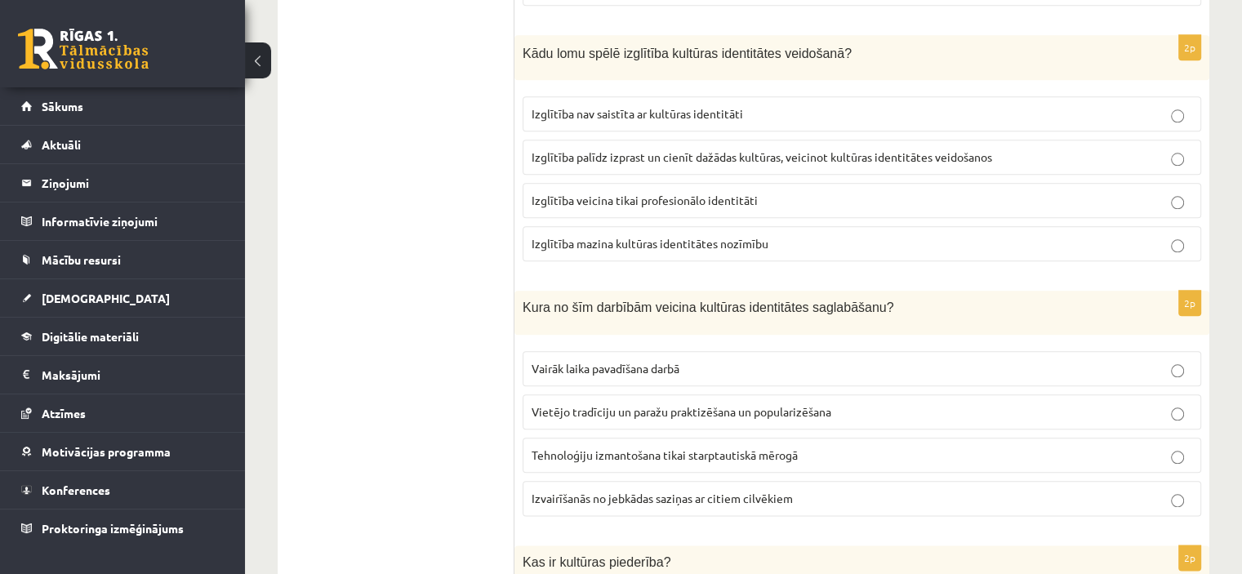
click at [841, 403] on p "Vietējo tradīciju un paražu praktizēšana un popularizēšana" at bounding box center [861, 411] width 660 height 17
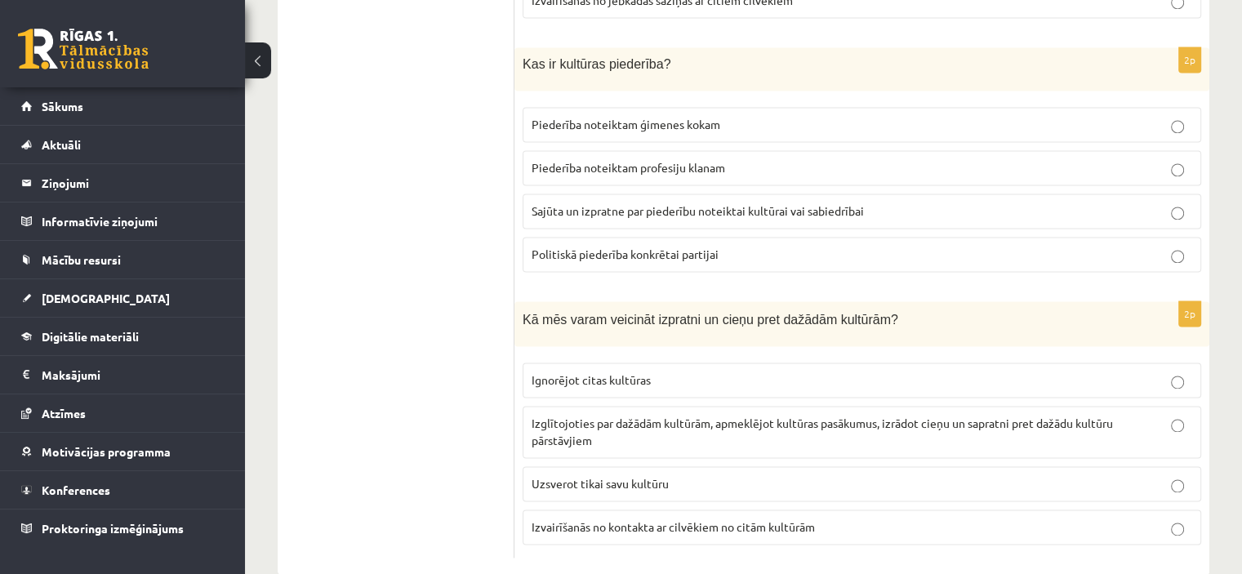
scroll to position [2342, 0]
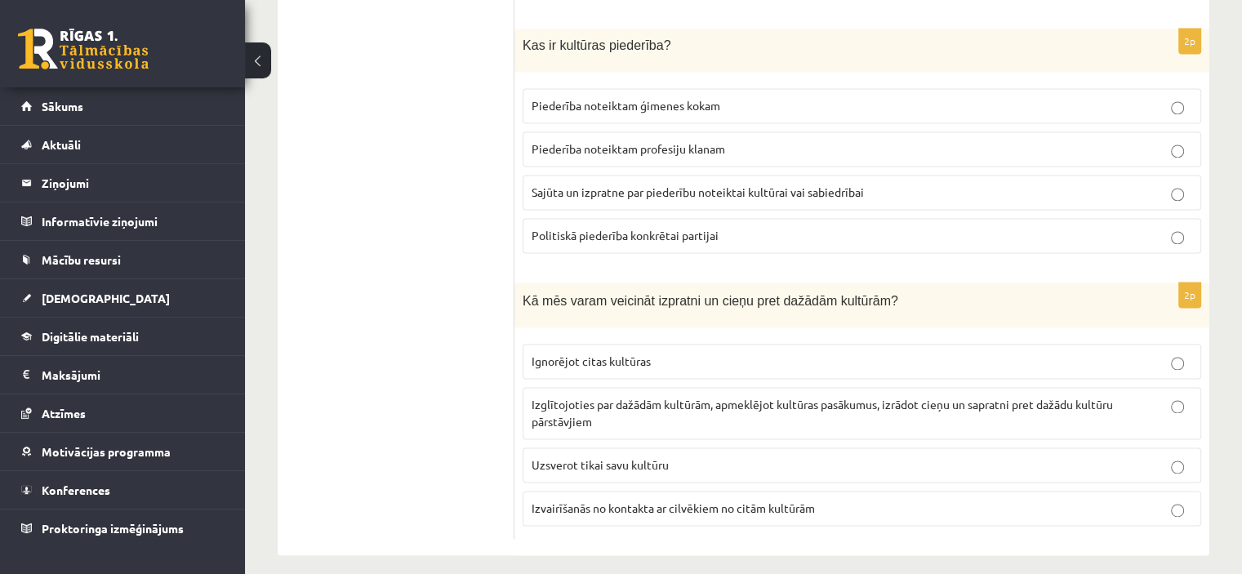
click at [771, 398] on p "Izglītojoties par dažādām kultūrām, apmeklējot kultūras pasākumus, izrādot cieņ…" at bounding box center [861, 413] width 660 height 34
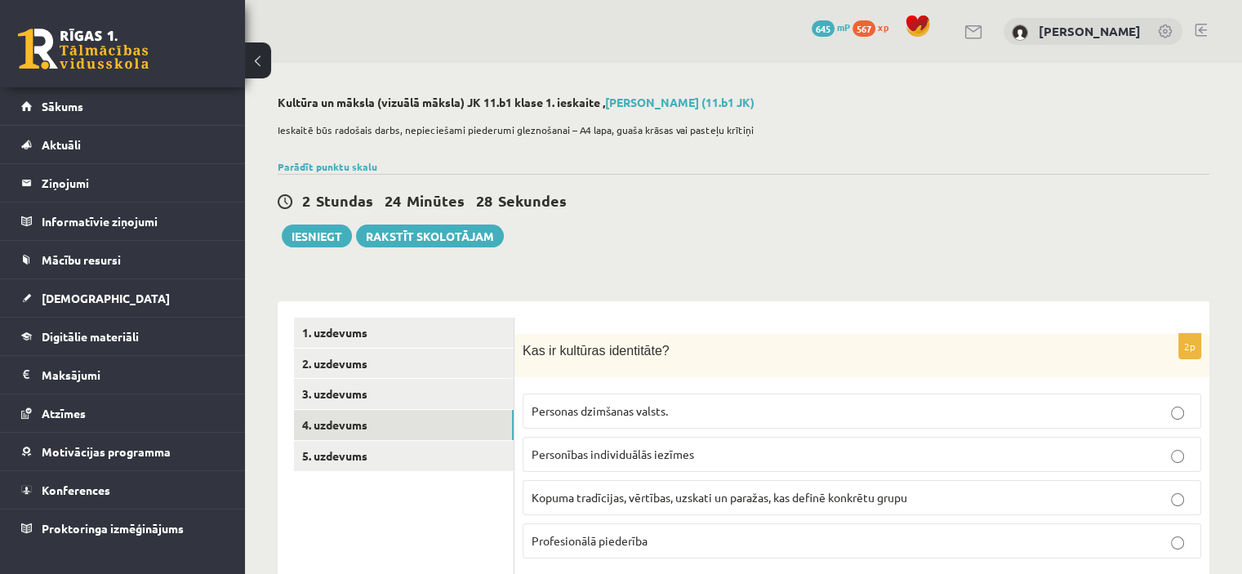
scroll to position [0, 0]
click at [449, 455] on link "5. uzdevums" at bounding box center [404, 456] width 220 height 30
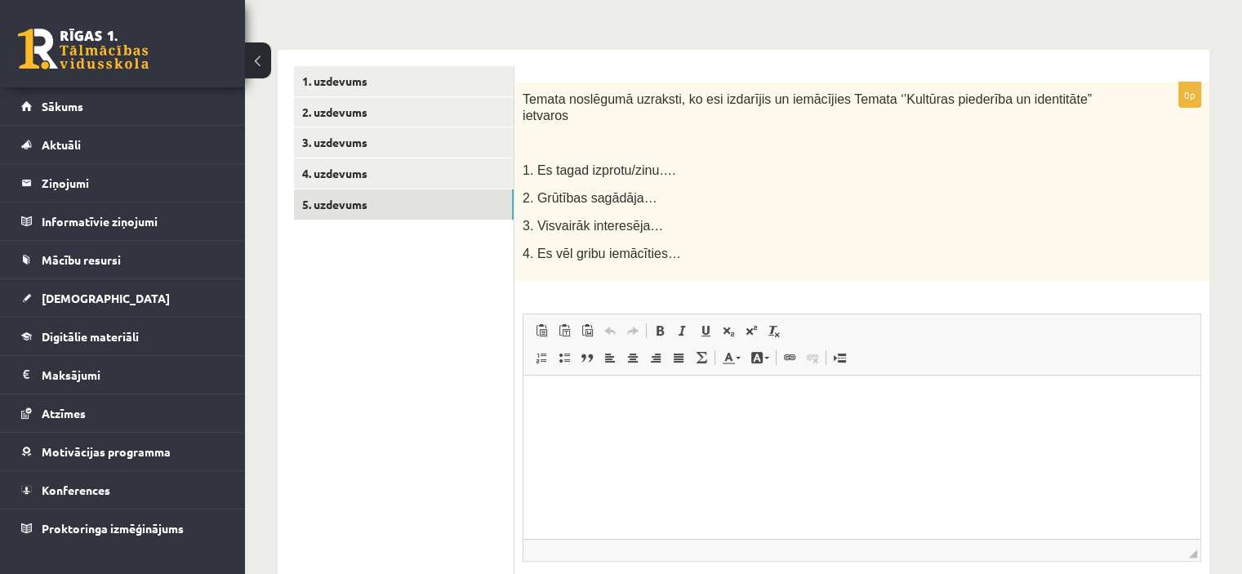
scroll to position [255, 0]
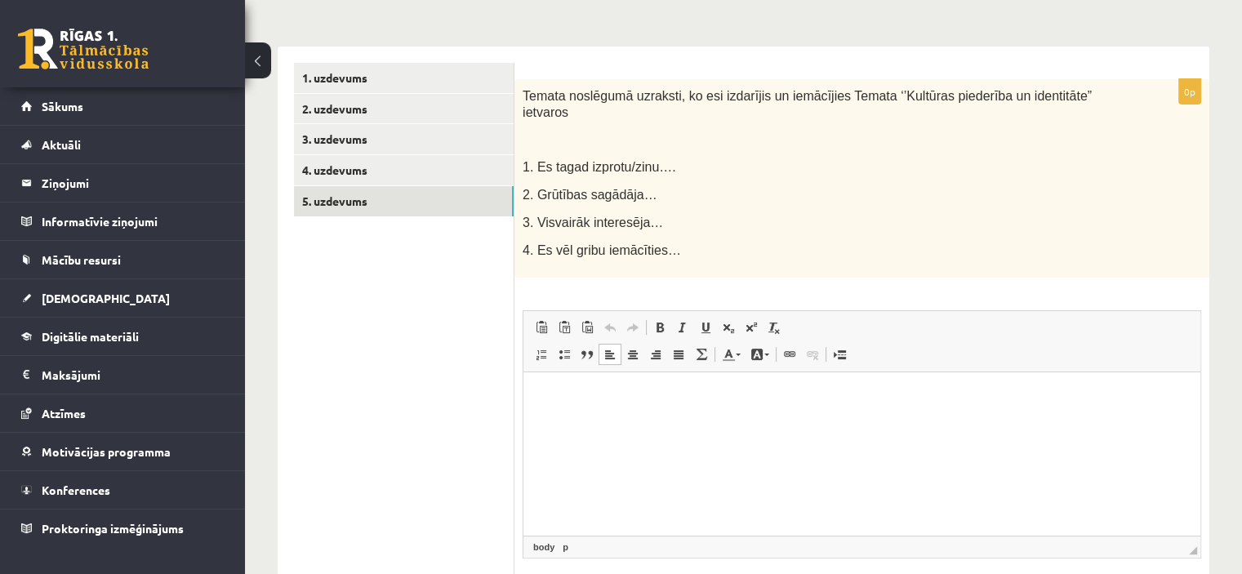
click at [771, 421] on html at bounding box center [861, 396] width 677 height 50
click at [593, 398] on p "**********" at bounding box center [862, 396] width 645 height 17
click at [802, 407] on html "**********" at bounding box center [861, 396] width 677 height 50
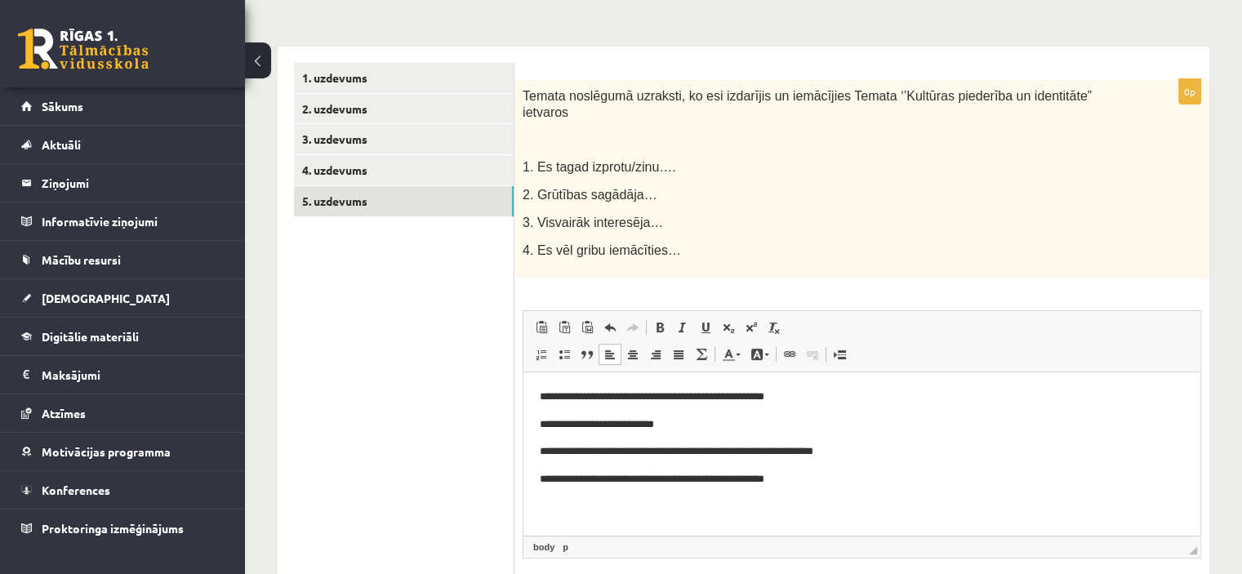
click at [662, 477] on p "**********" at bounding box center [862, 478] width 645 height 17
click at [828, 477] on p "**********" at bounding box center [862, 478] width 645 height 17
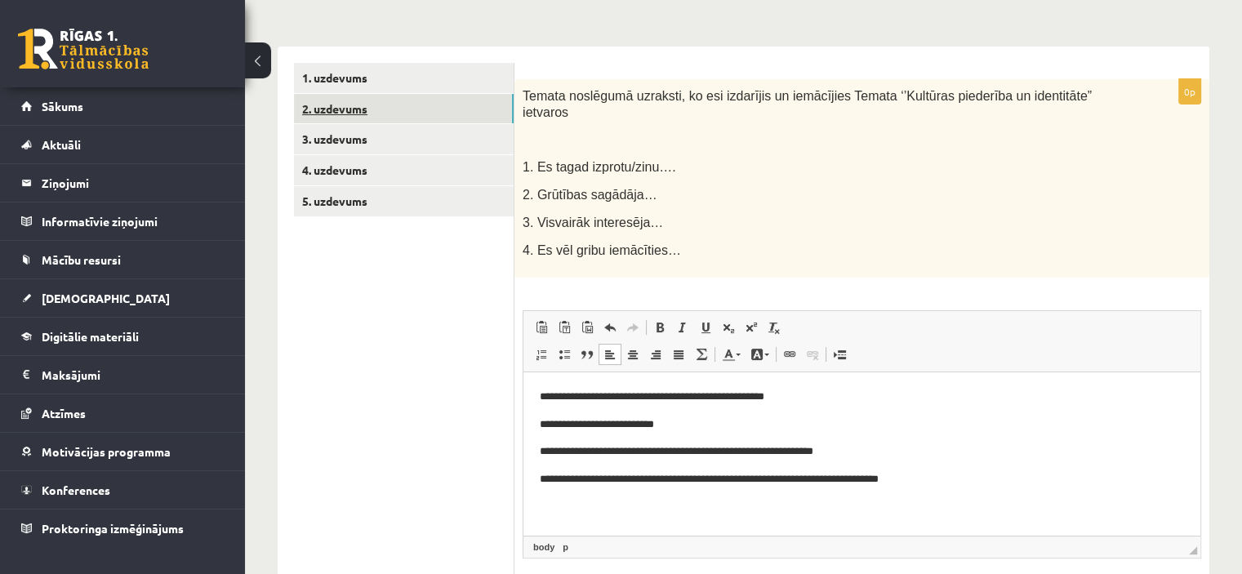
click at [434, 110] on link "2. uzdevums" at bounding box center [404, 109] width 220 height 30
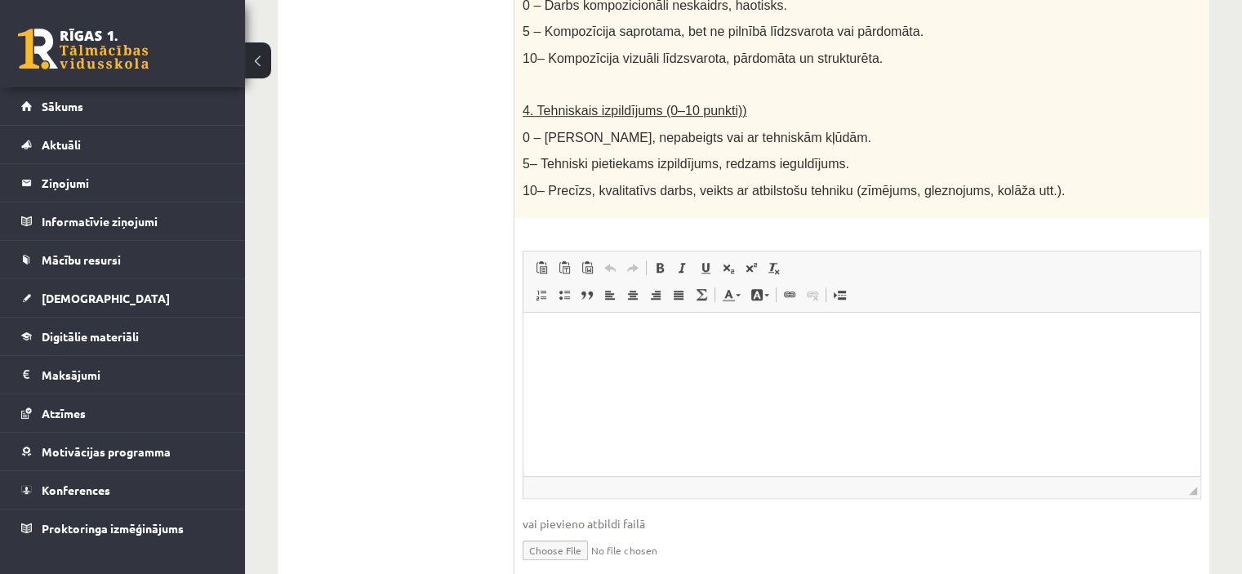
scroll to position [931, 0]
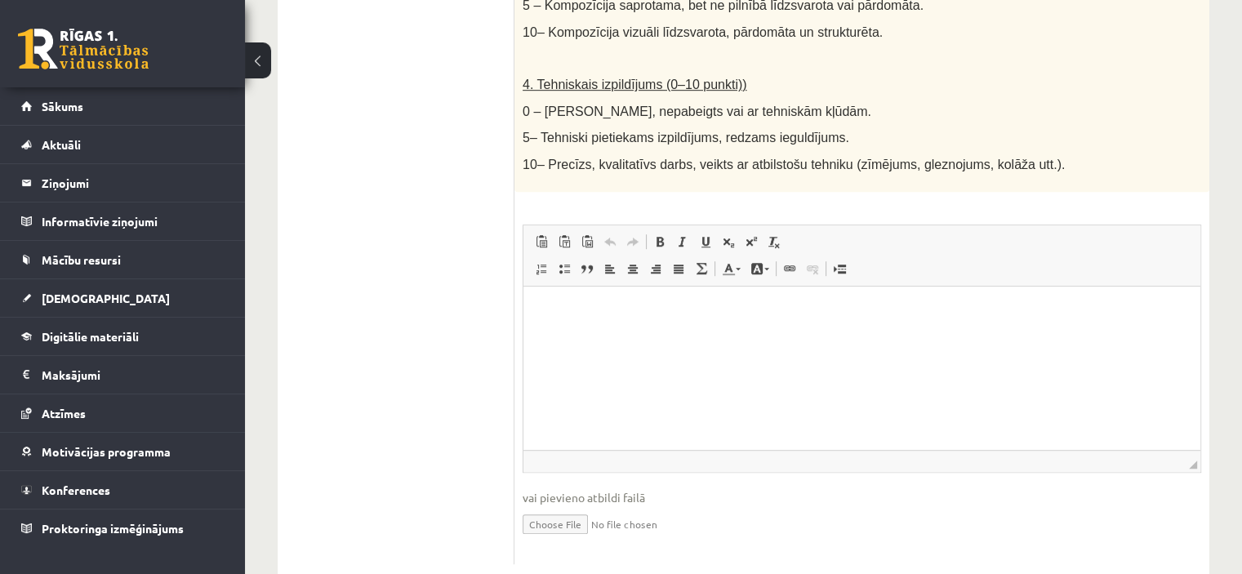
click at [576, 518] on input "file" at bounding box center [861, 522] width 678 height 33
type input "**********"
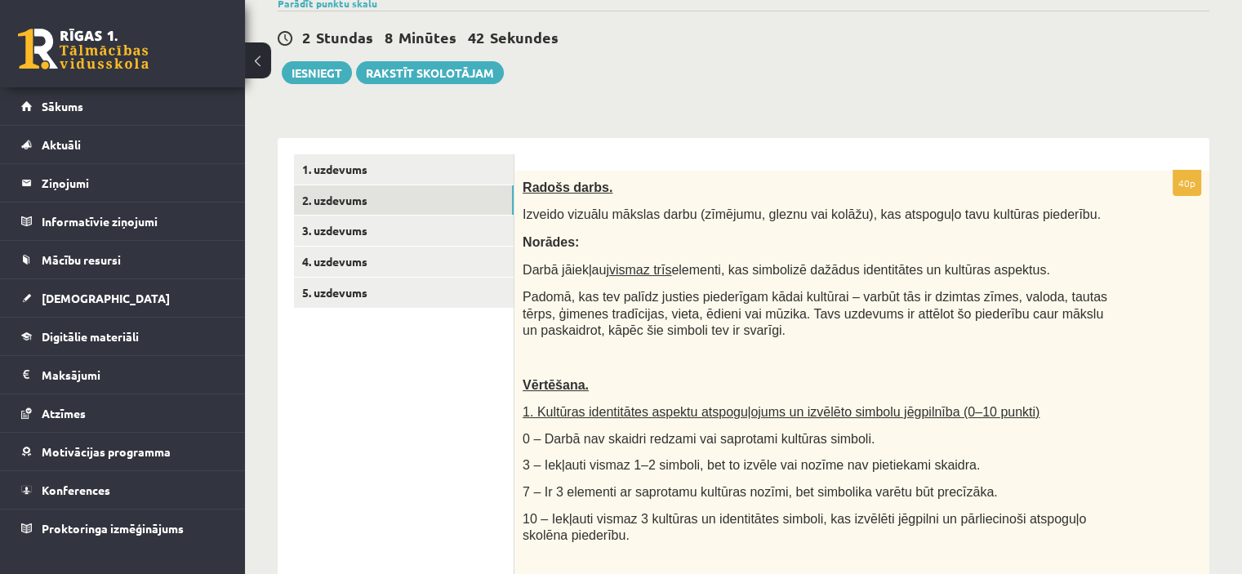
scroll to position [162, 0]
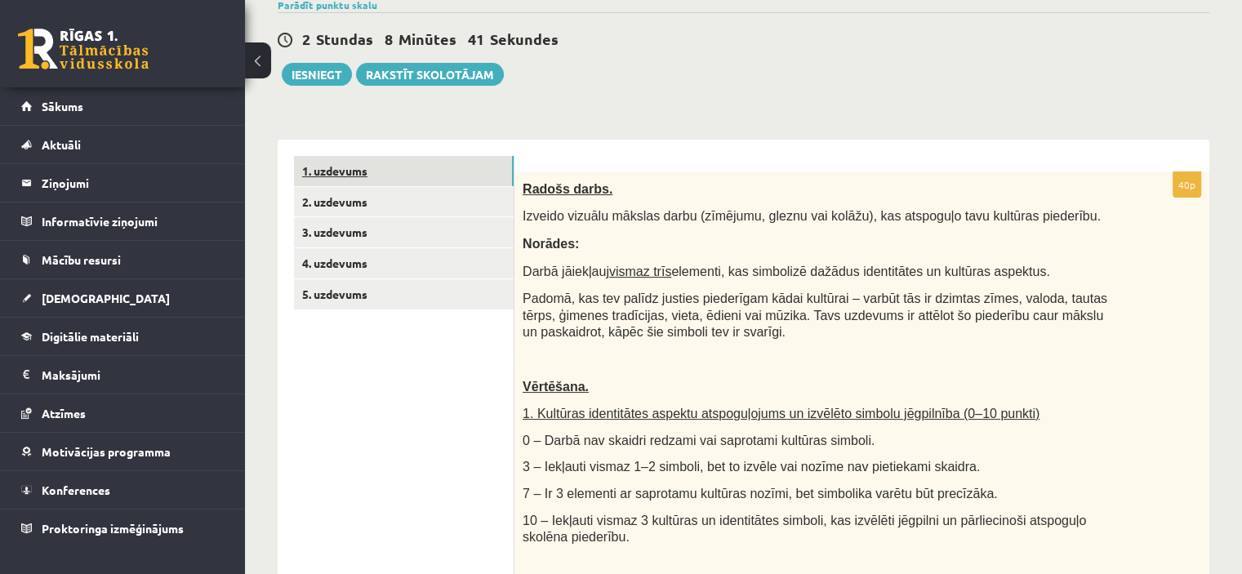
click at [403, 167] on link "1. uzdevums" at bounding box center [404, 171] width 220 height 30
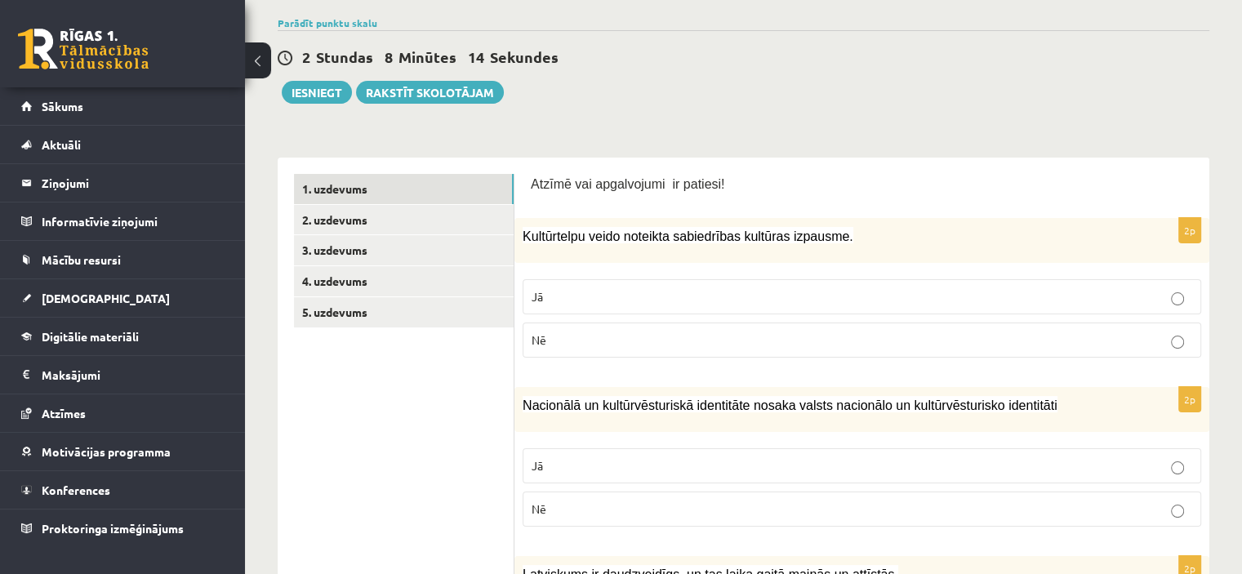
scroll to position [93, 0]
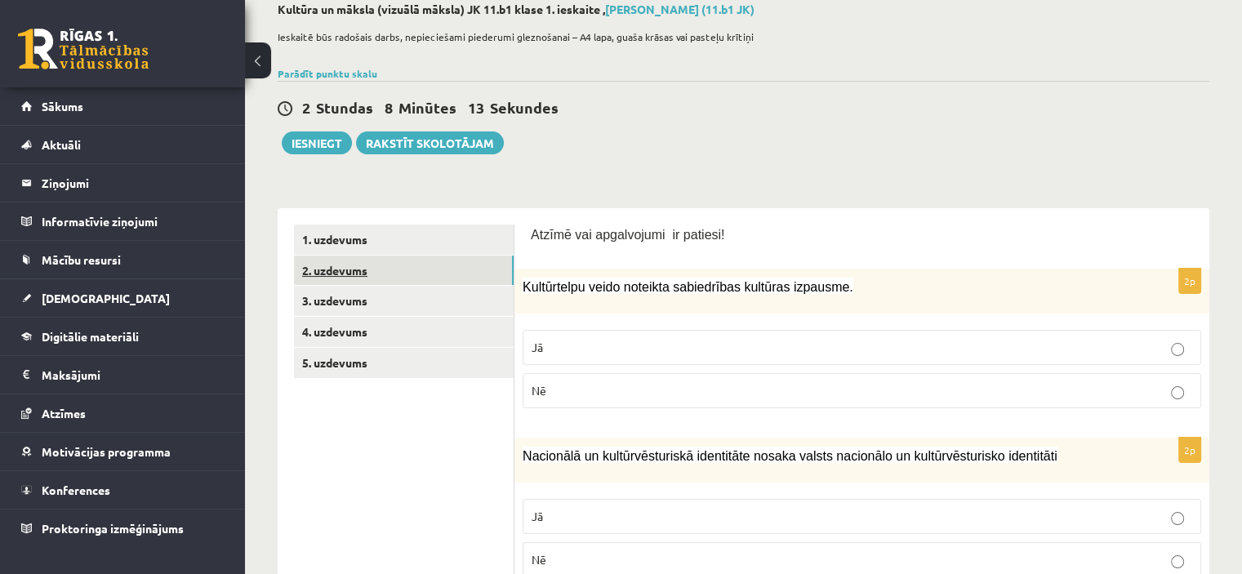
click at [472, 264] on link "2. uzdevums" at bounding box center [404, 271] width 220 height 30
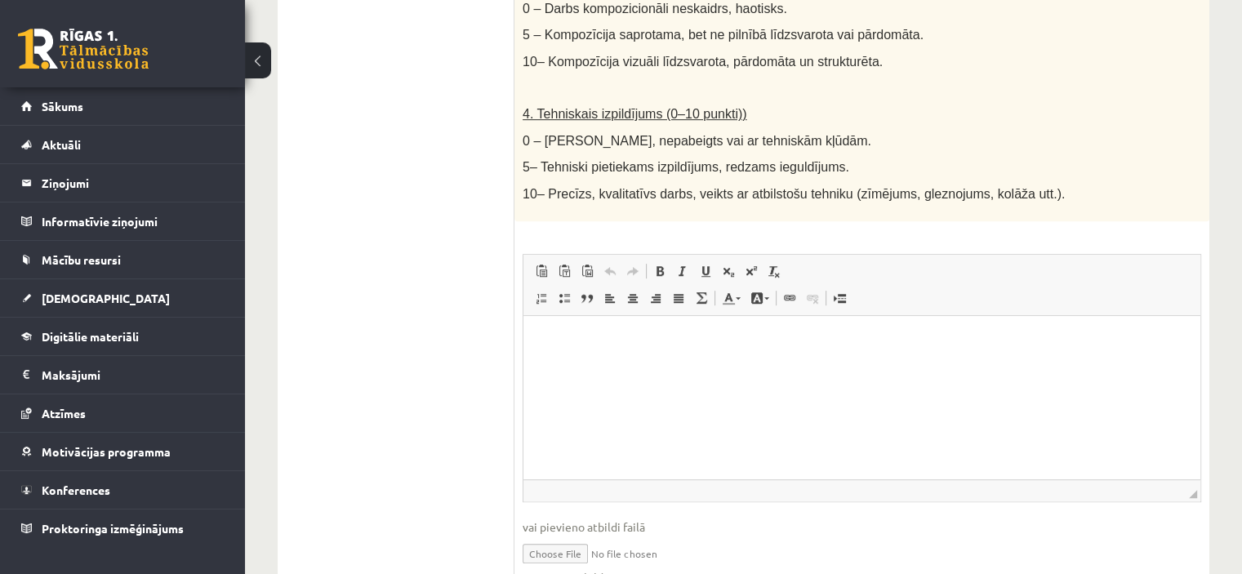
scroll to position [984, 0]
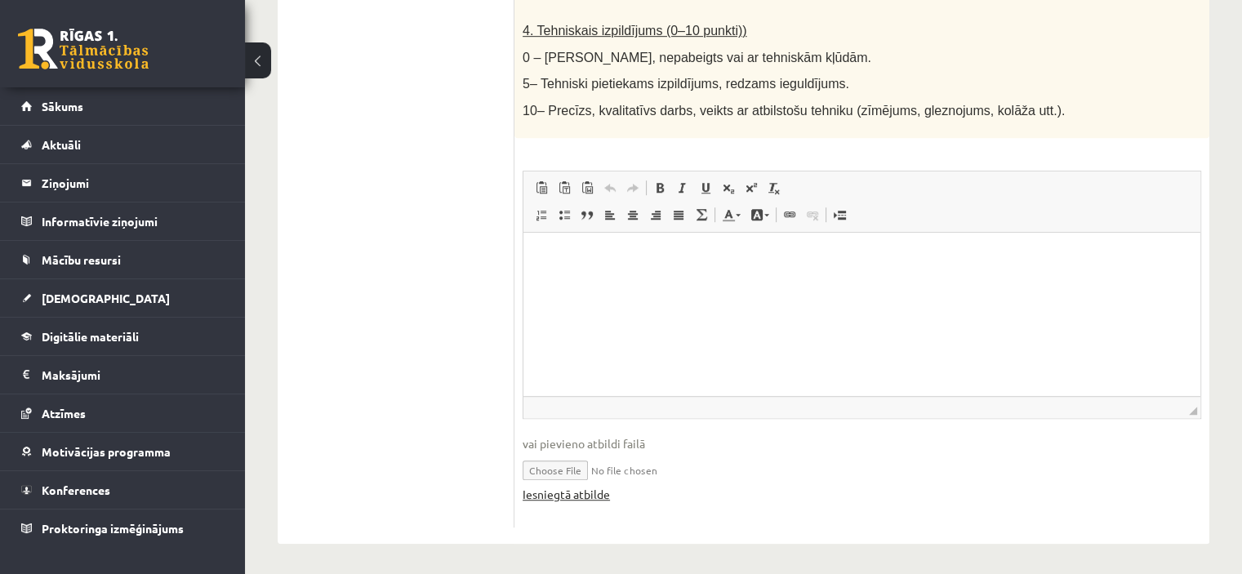
click at [561, 492] on link "Iesniegtā atbilde" at bounding box center [565, 494] width 87 height 17
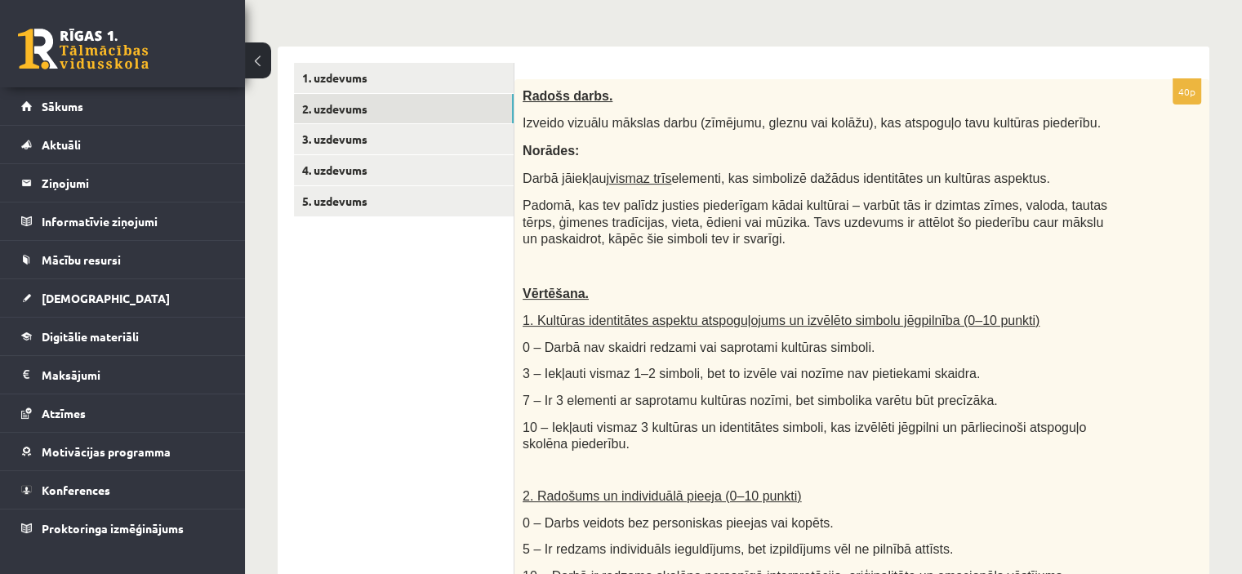
scroll to position [249, 0]
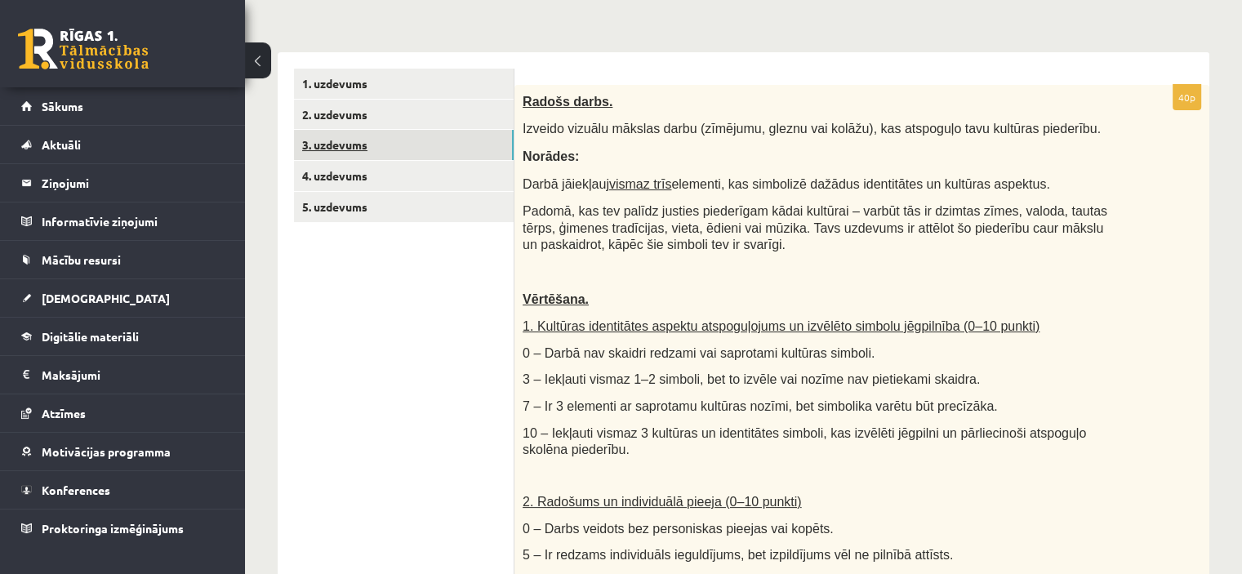
click at [491, 145] on link "3. uzdevums" at bounding box center [404, 145] width 220 height 30
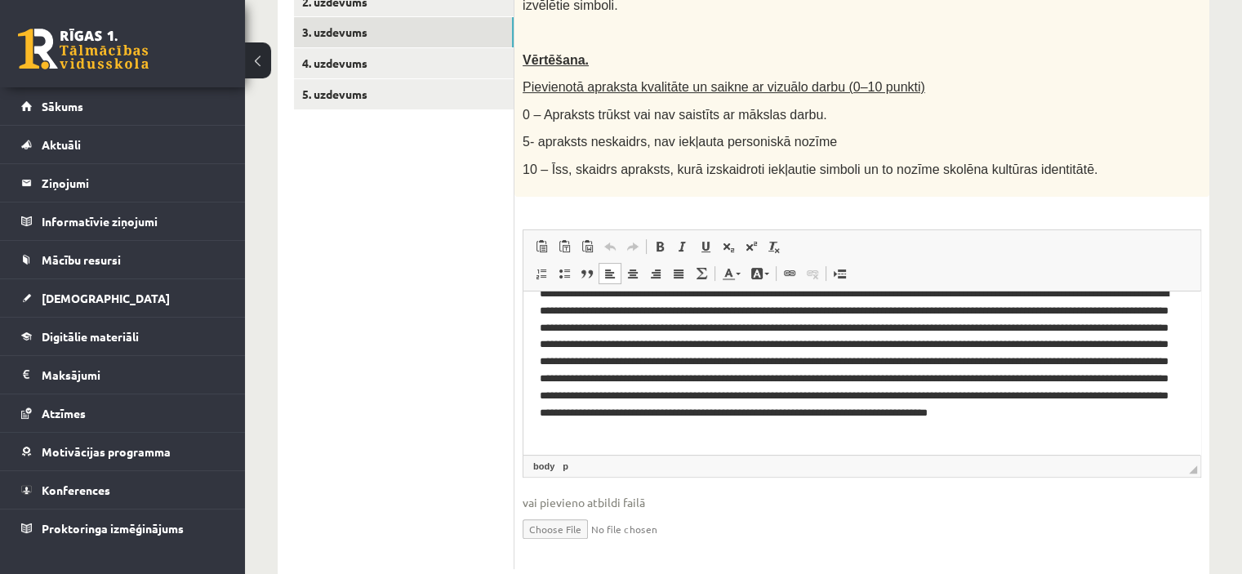
scroll to position [0, 0]
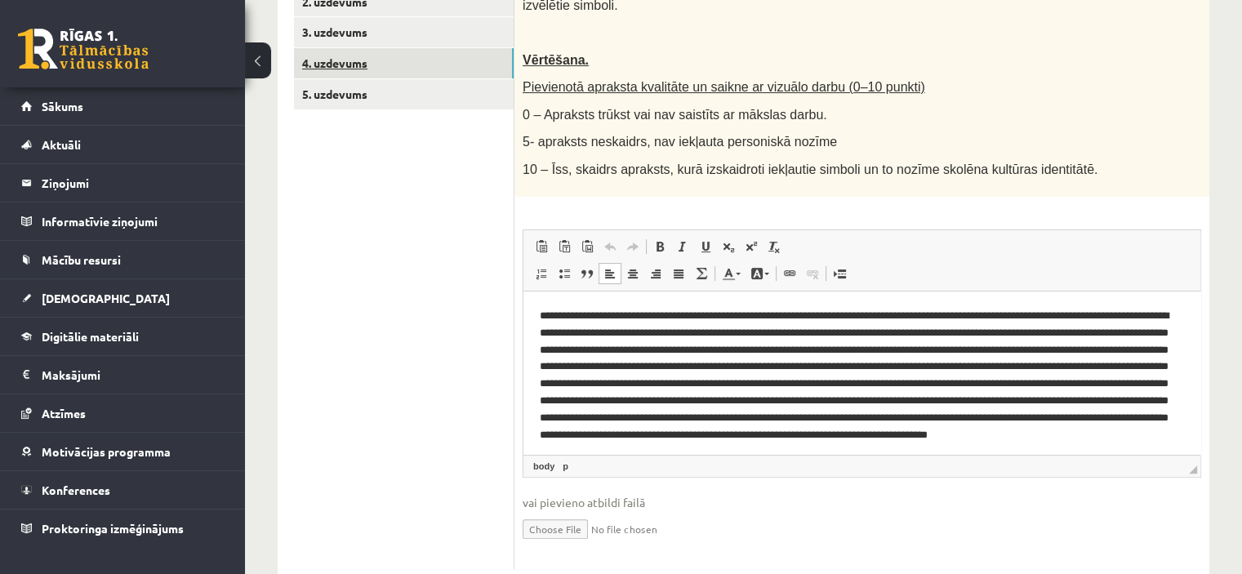
click at [493, 56] on link "4. uzdevums" at bounding box center [404, 63] width 220 height 30
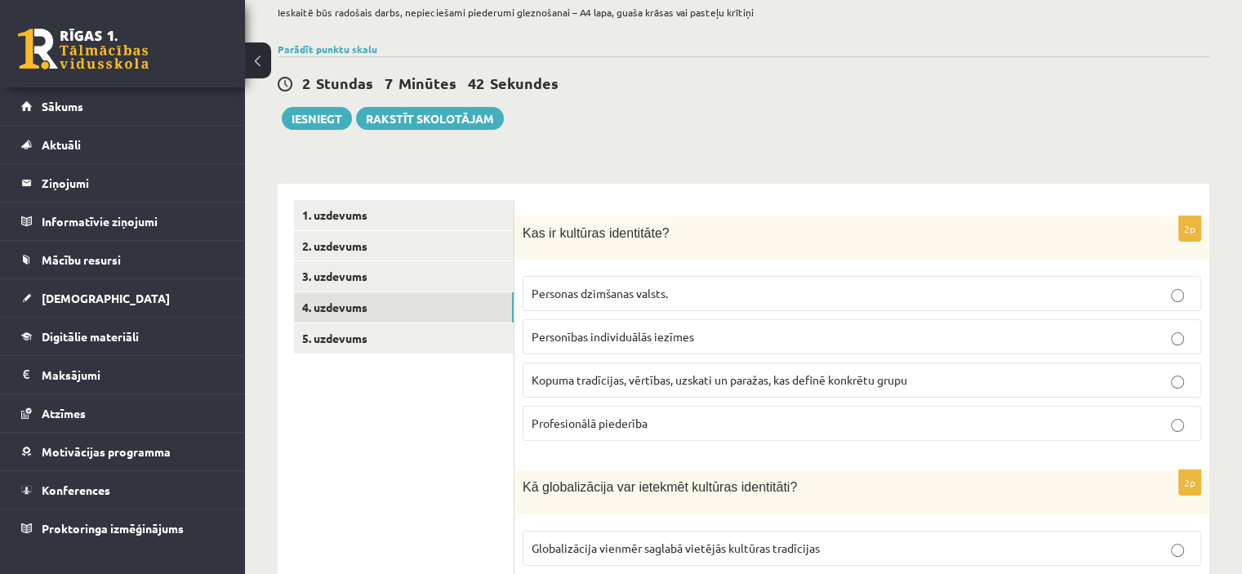
scroll to position [107, 0]
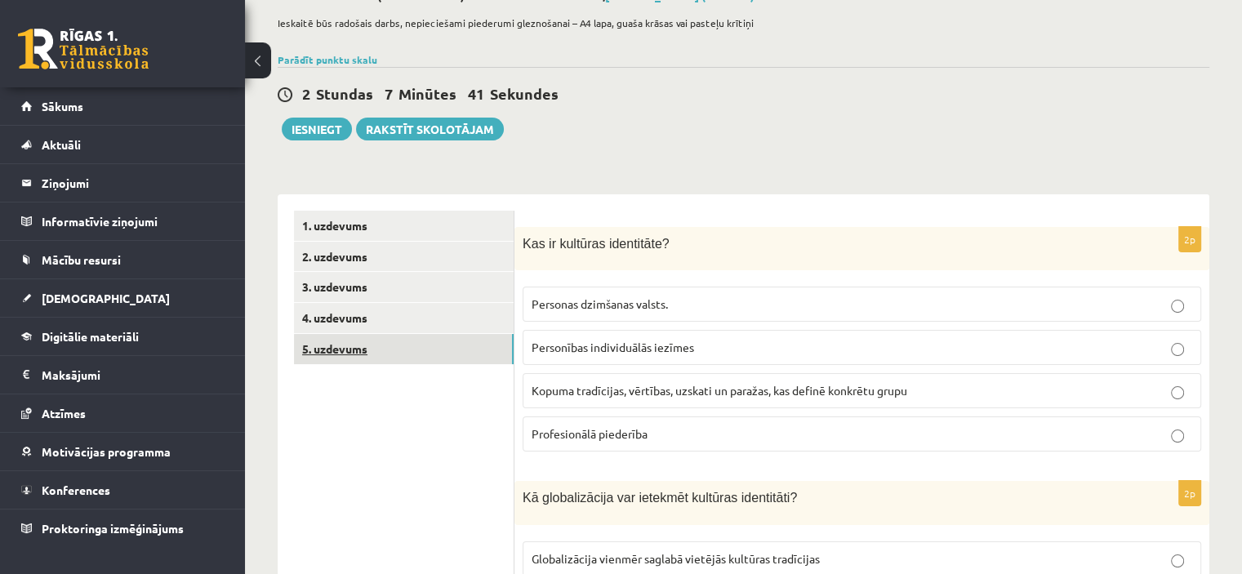
click at [438, 353] on link "5. uzdevums" at bounding box center [404, 349] width 220 height 30
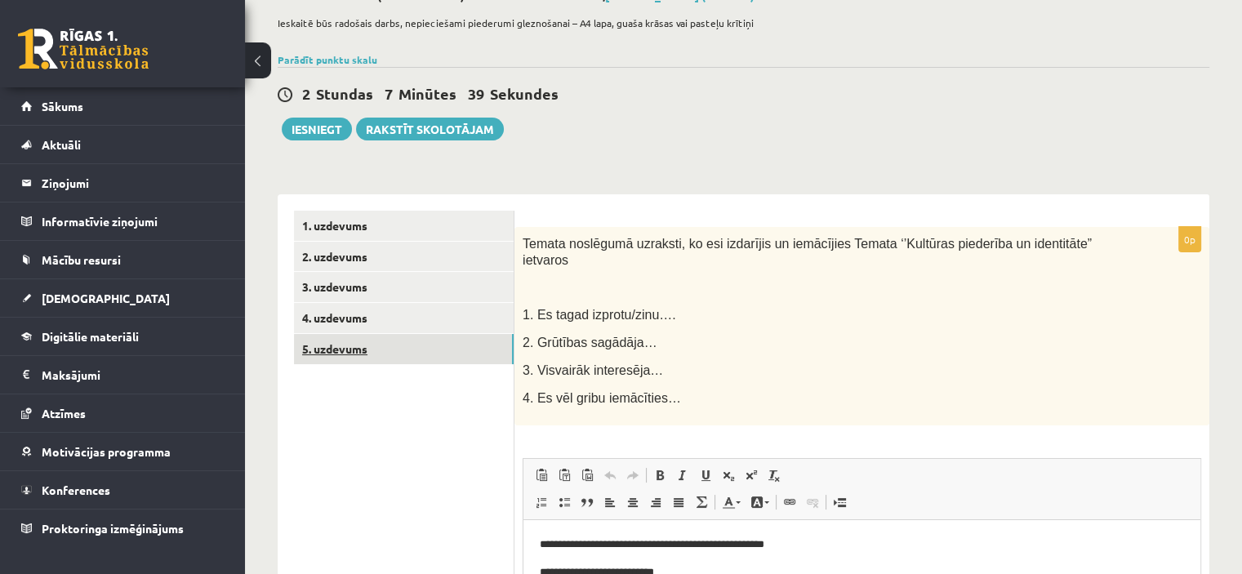
scroll to position [0, 0]
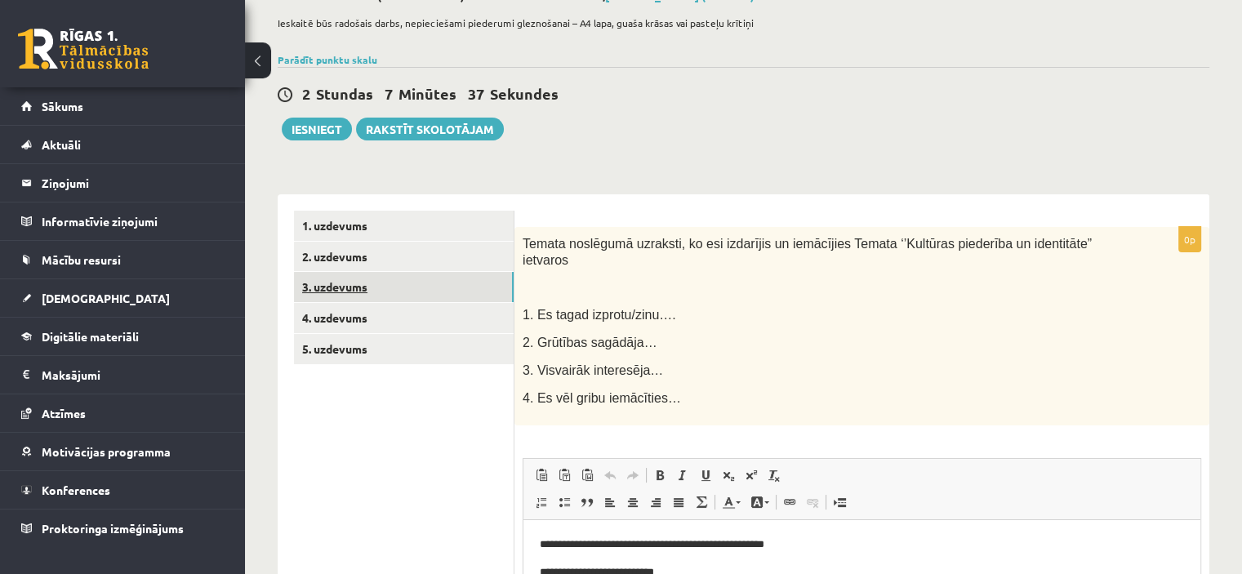
click at [438, 283] on link "3. uzdevums" at bounding box center [404, 287] width 220 height 30
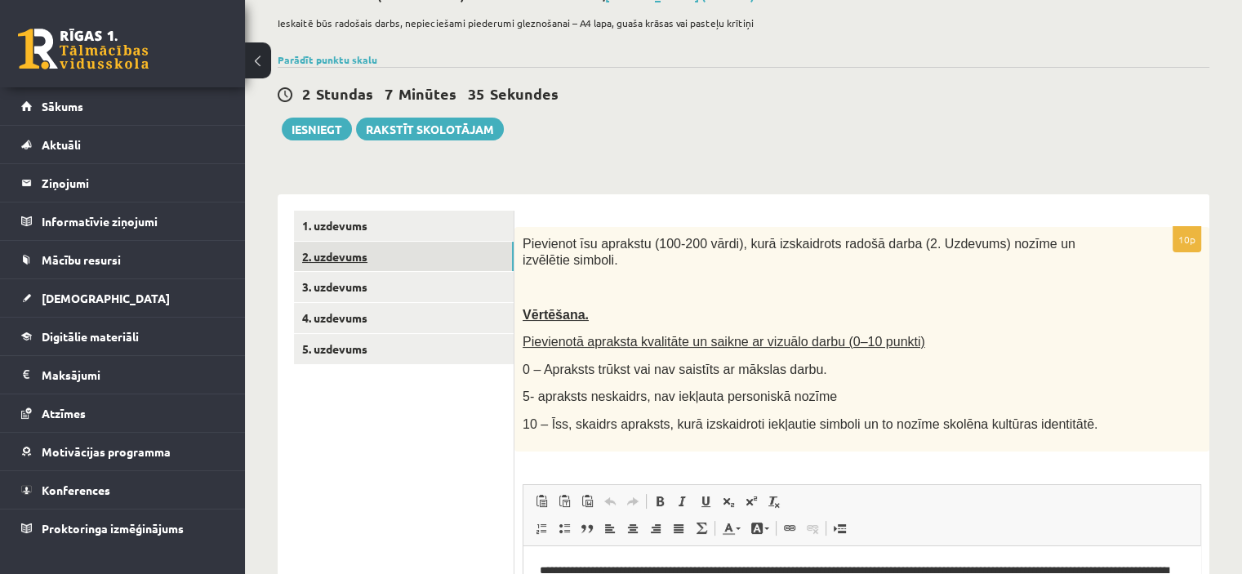
click at [460, 257] on link "2. uzdevums" at bounding box center [404, 257] width 220 height 30
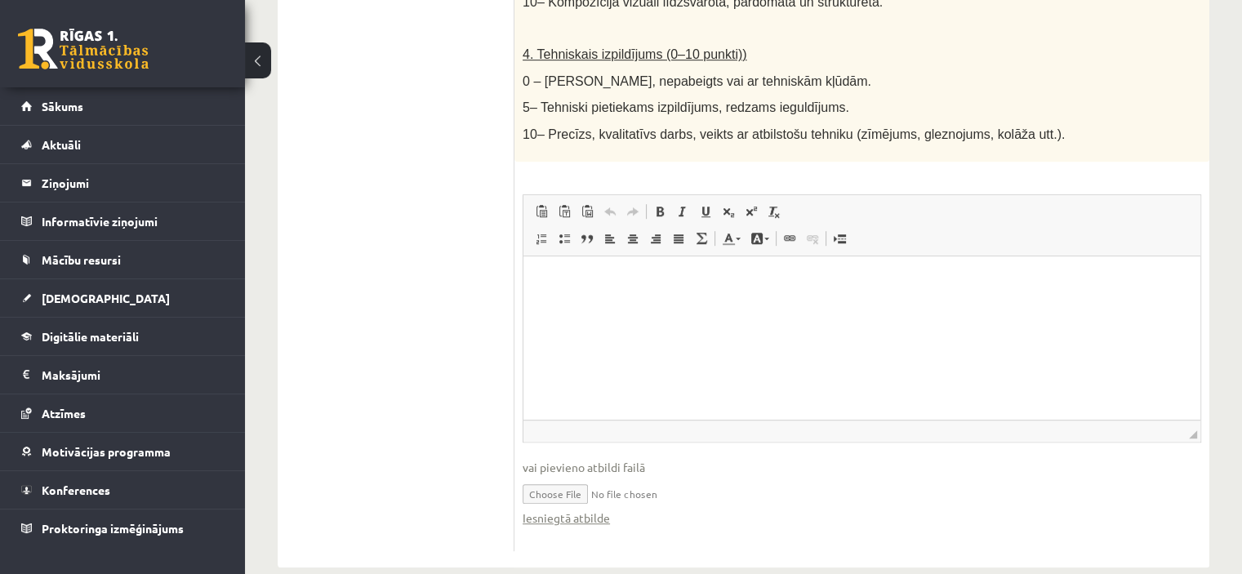
scroll to position [984, 0]
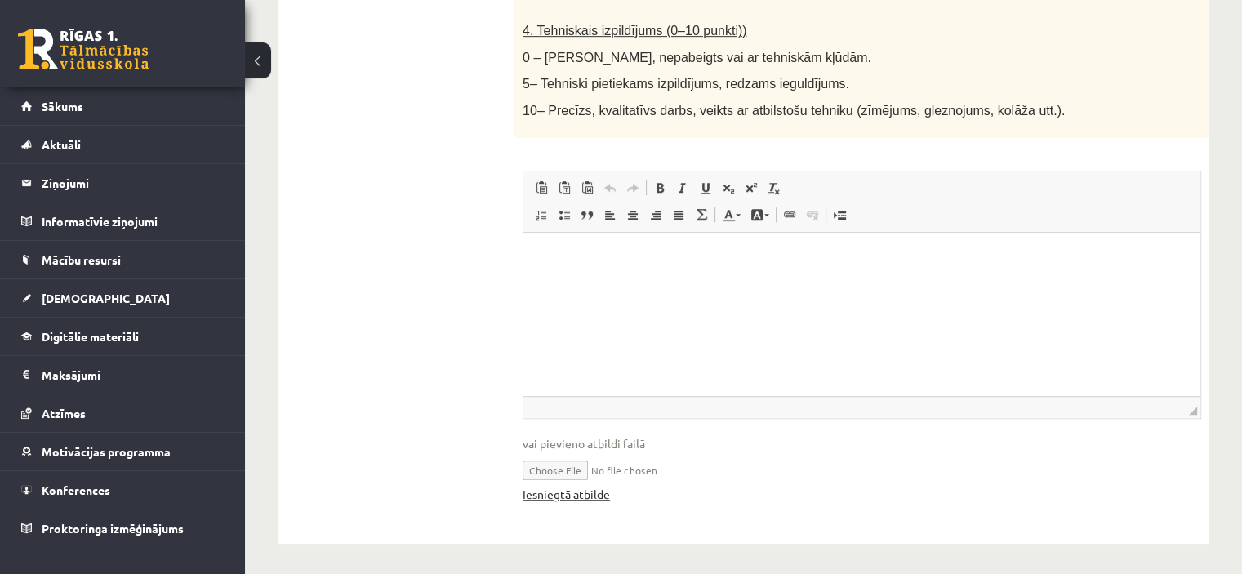
click at [593, 496] on link "Iesniegtā atbilde" at bounding box center [565, 494] width 87 height 17
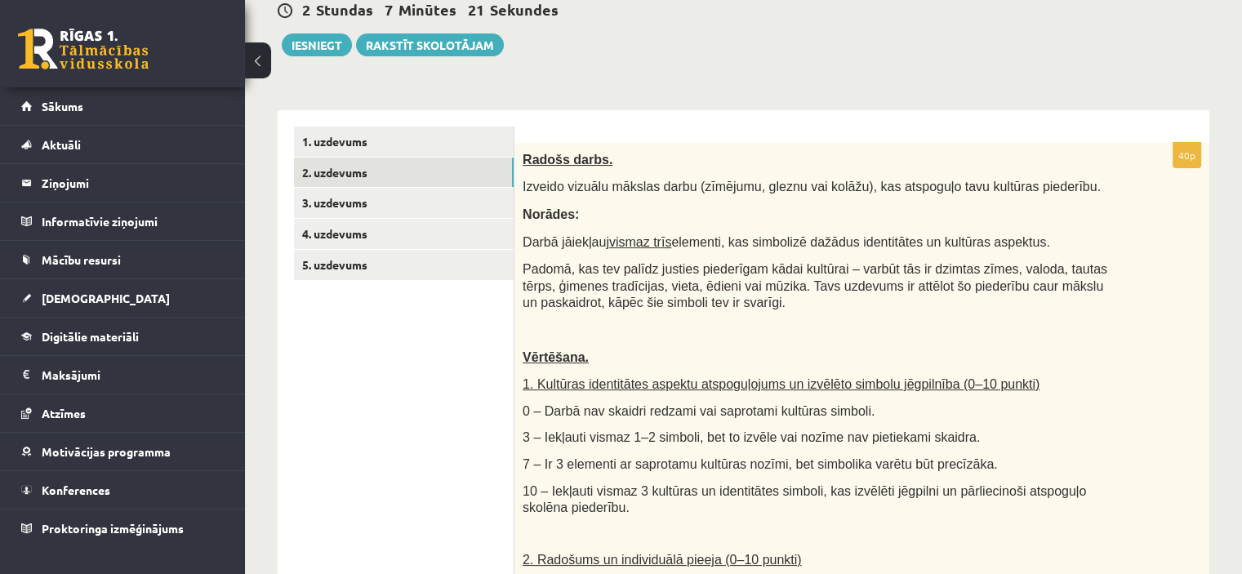
scroll to position [180, 0]
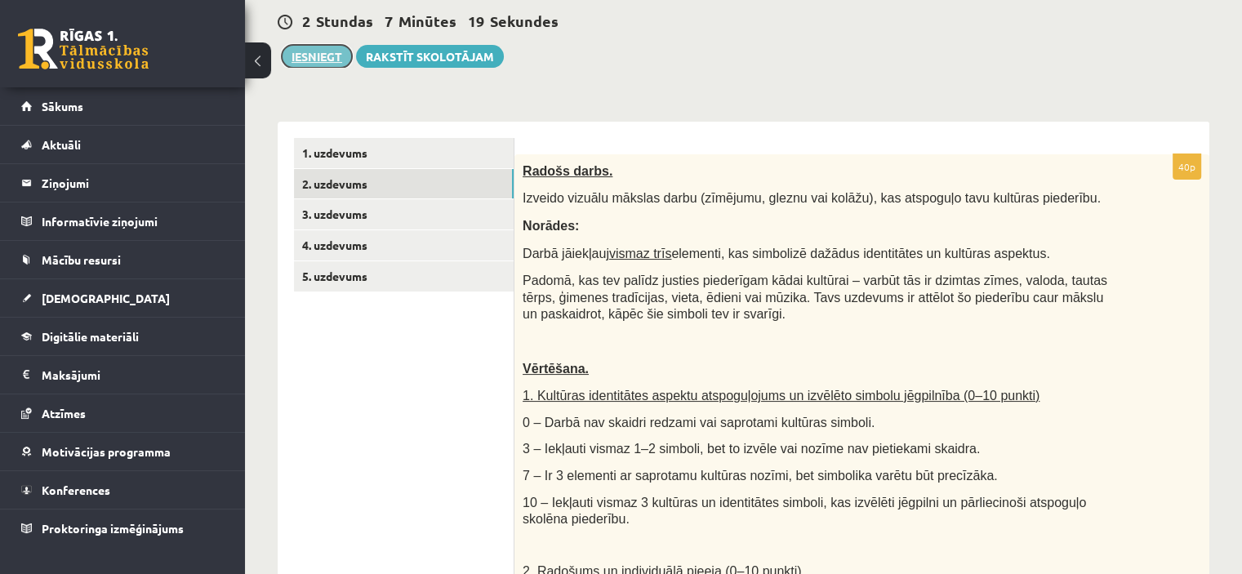
click at [321, 55] on button "Iesniegt" at bounding box center [317, 56] width 70 height 23
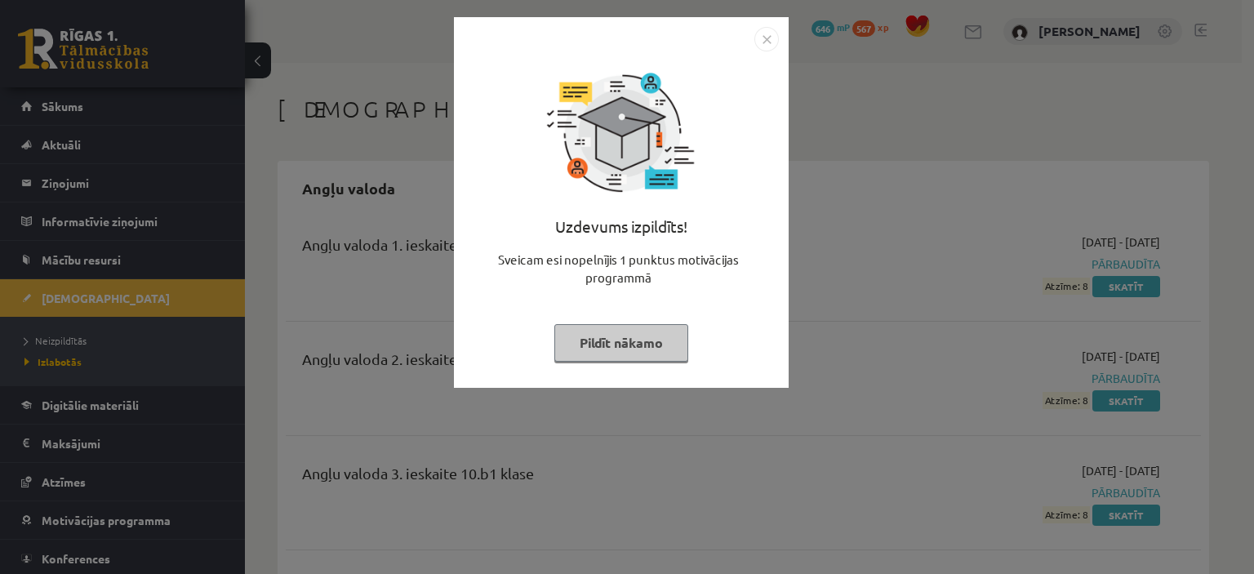
click at [638, 339] on button "Pildīt nākamo" at bounding box center [621, 343] width 134 height 38
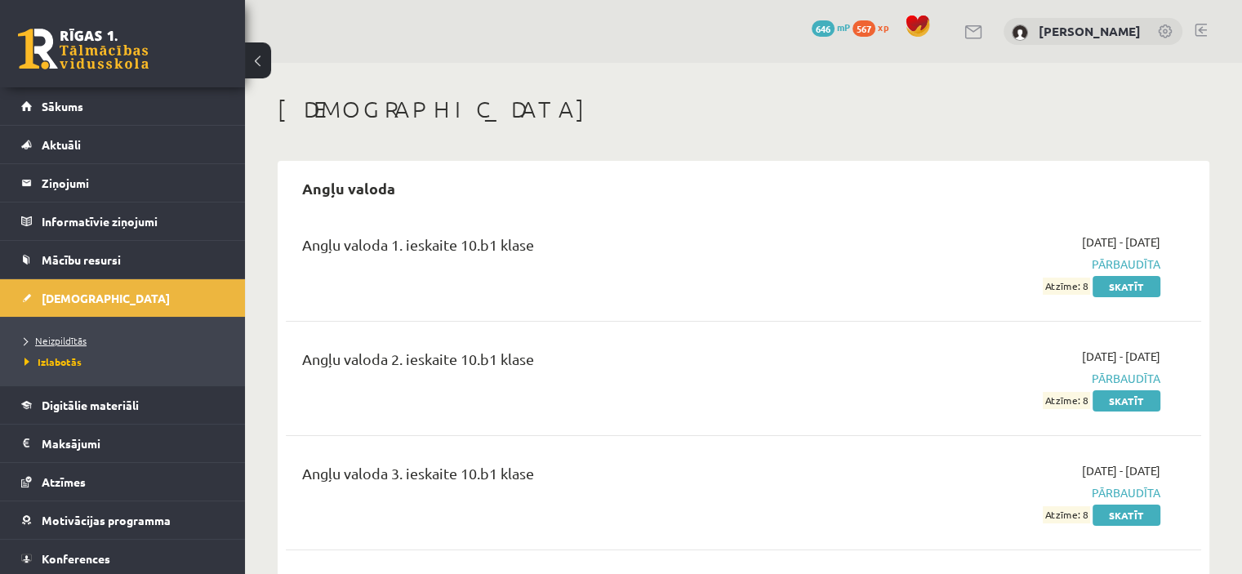
click at [60, 337] on span "Neizpildītās" at bounding box center [55, 340] width 62 height 13
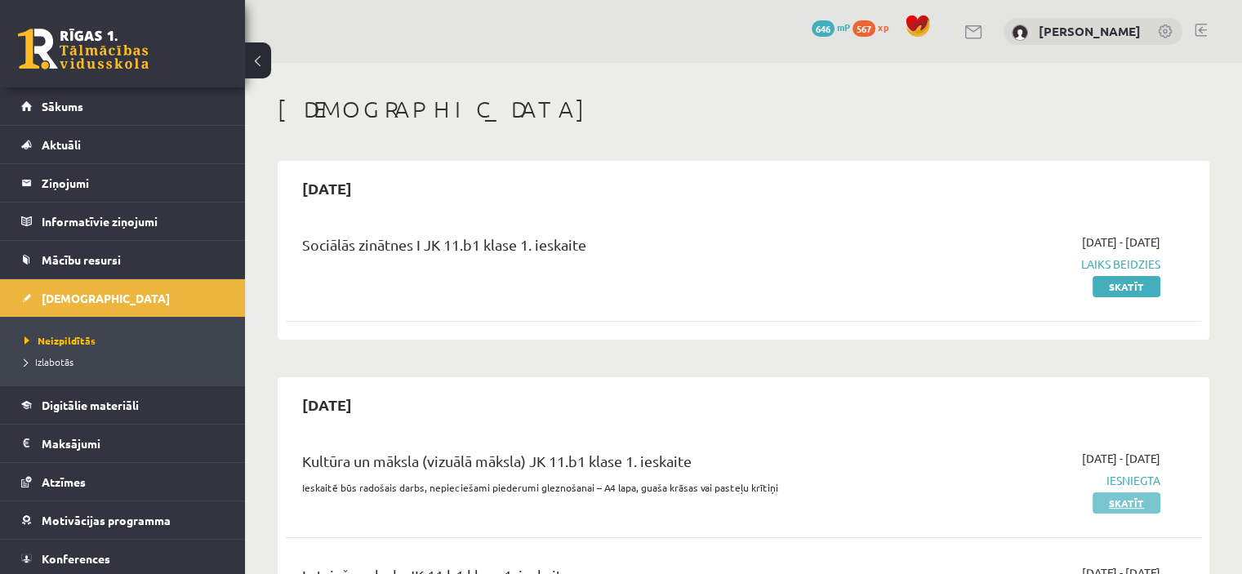
click at [1114, 502] on link "Skatīt" at bounding box center [1126, 502] width 68 height 21
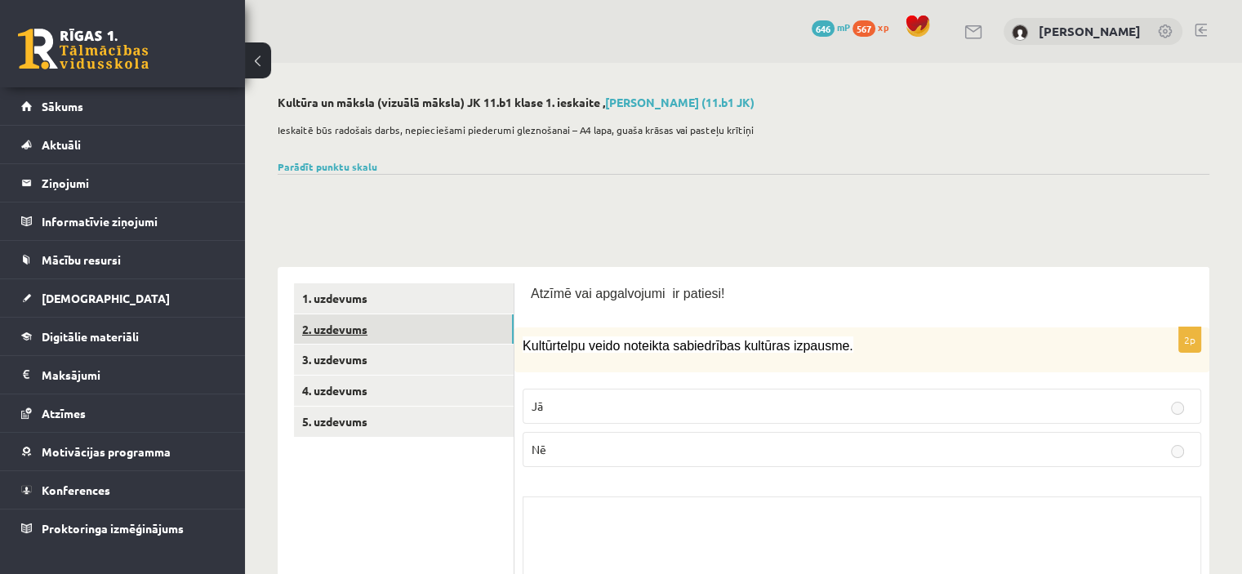
click at [503, 323] on link "2. uzdevums" at bounding box center [404, 329] width 220 height 30
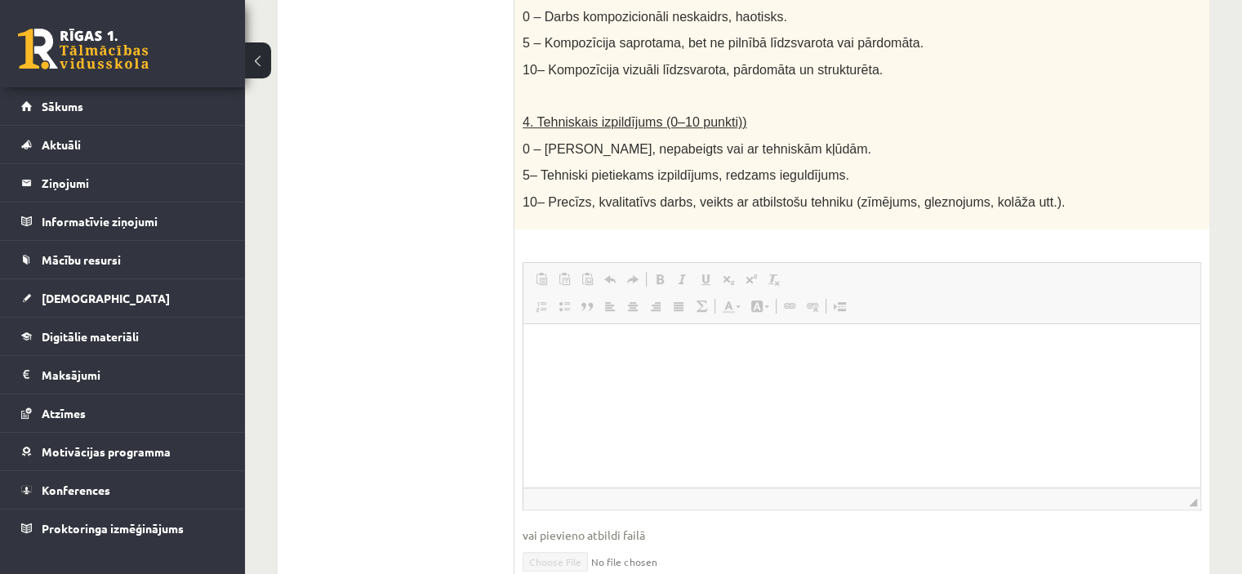
scroll to position [910, 0]
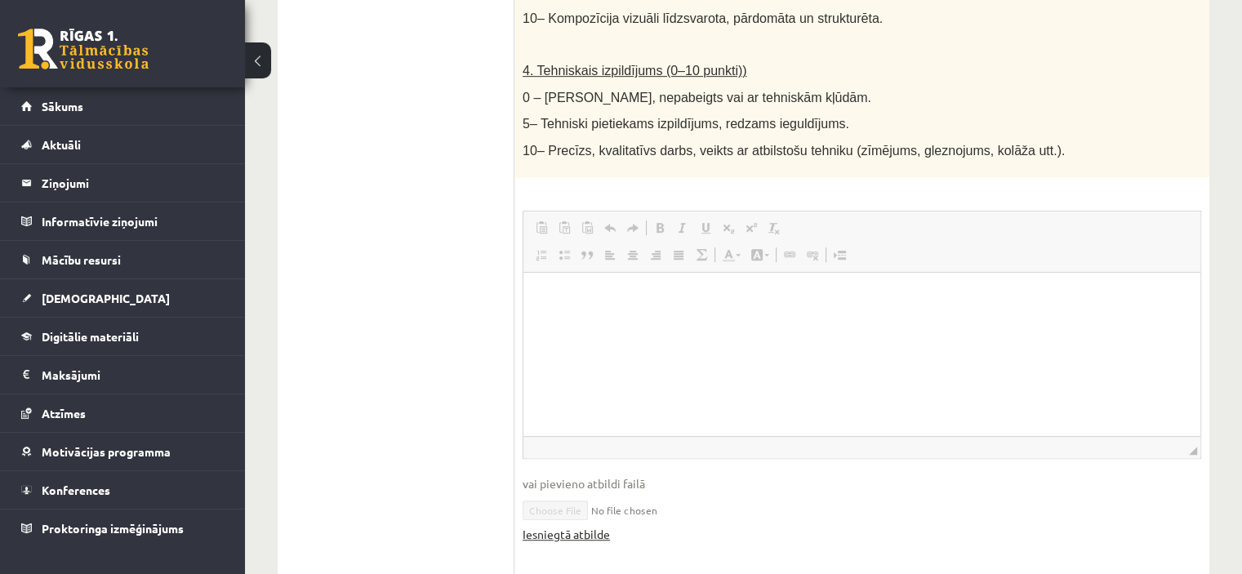
click at [584, 531] on link "Iesniegtā atbilde" at bounding box center [565, 534] width 87 height 17
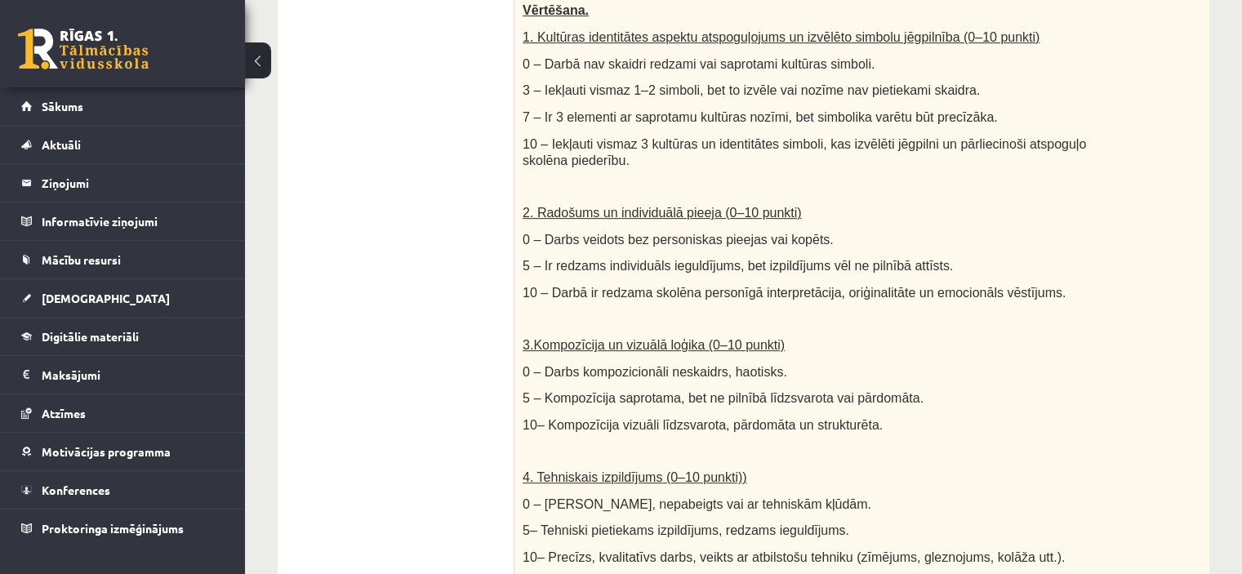
scroll to position [483, 0]
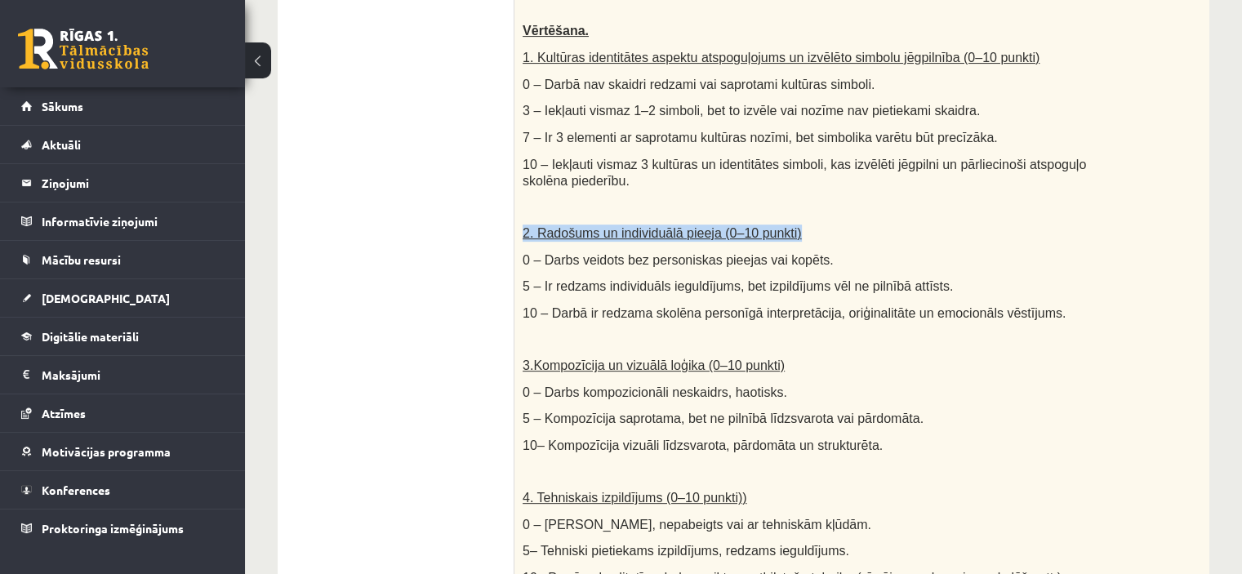
drag, startPoint x: 1233, startPoint y: 228, endPoint x: 1226, endPoint y: 189, distance: 39.9
click at [1226, 189] on div "**********" at bounding box center [743, 405] width 997 height 1651
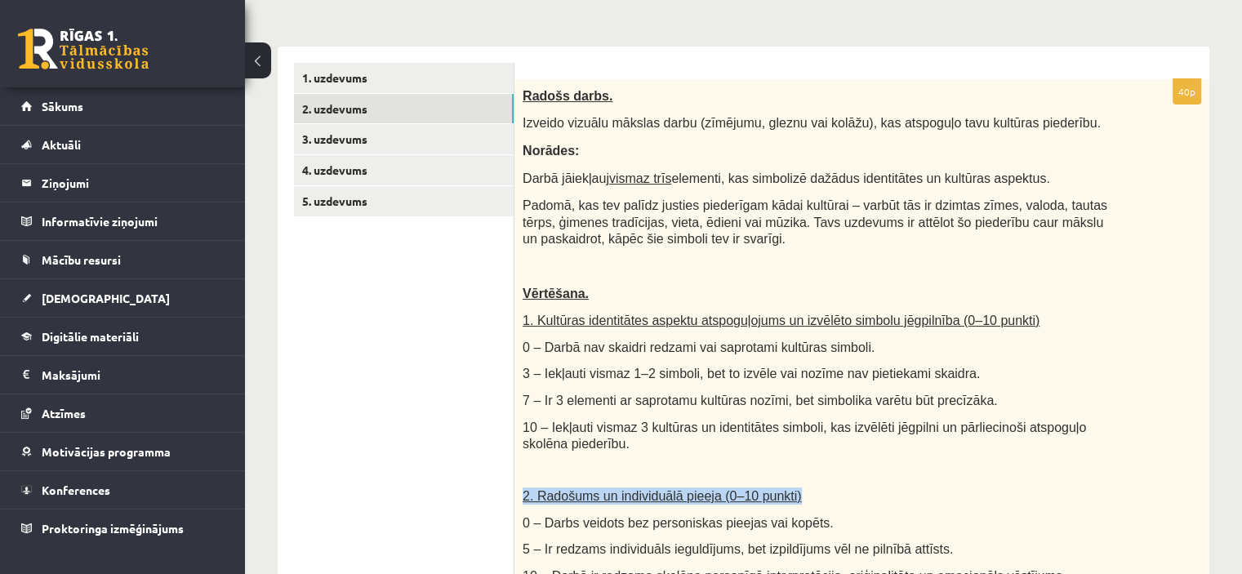
scroll to position [216, 0]
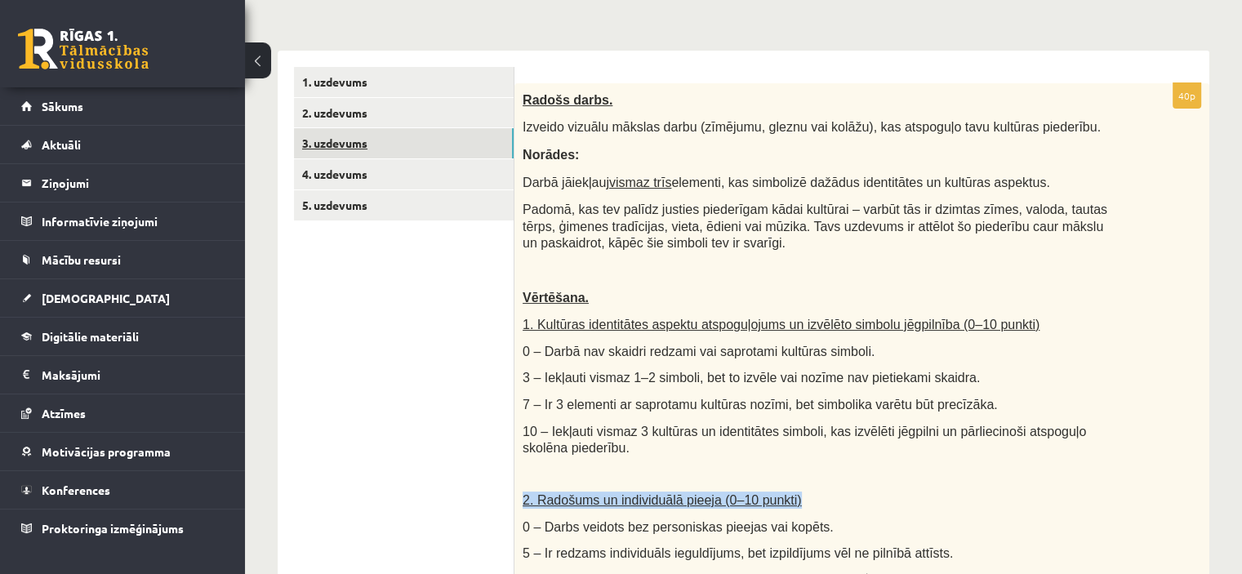
click at [463, 149] on link "3. uzdevums" at bounding box center [404, 143] width 220 height 30
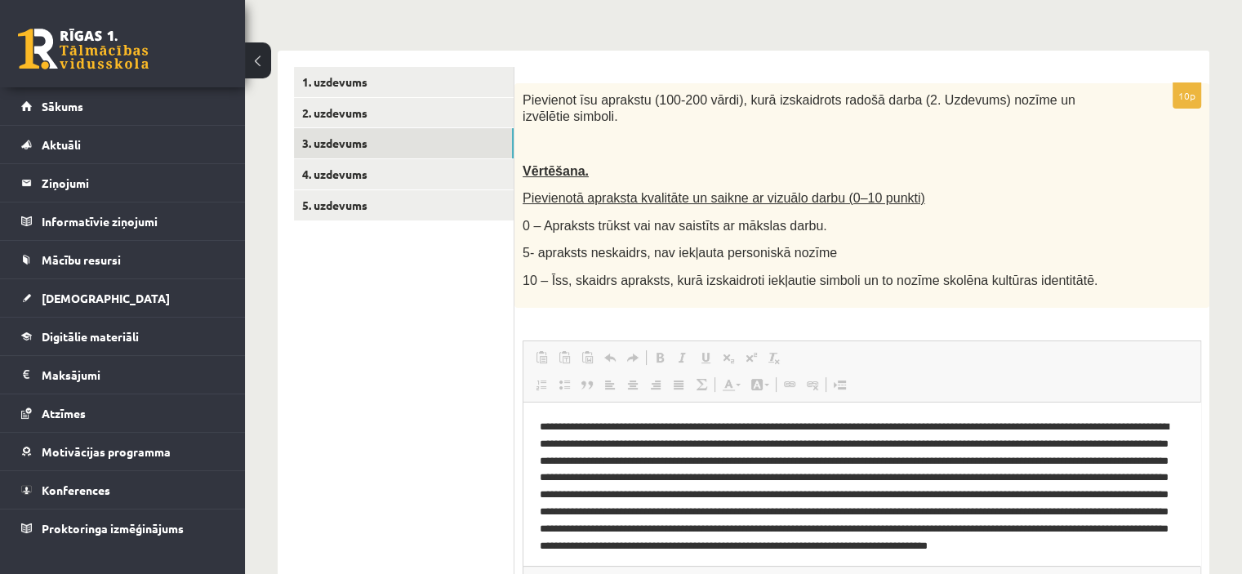
scroll to position [0, 0]
click at [383, 176] on link "4. uzdevums" at bounding box center [404, 174] width 220 height 30
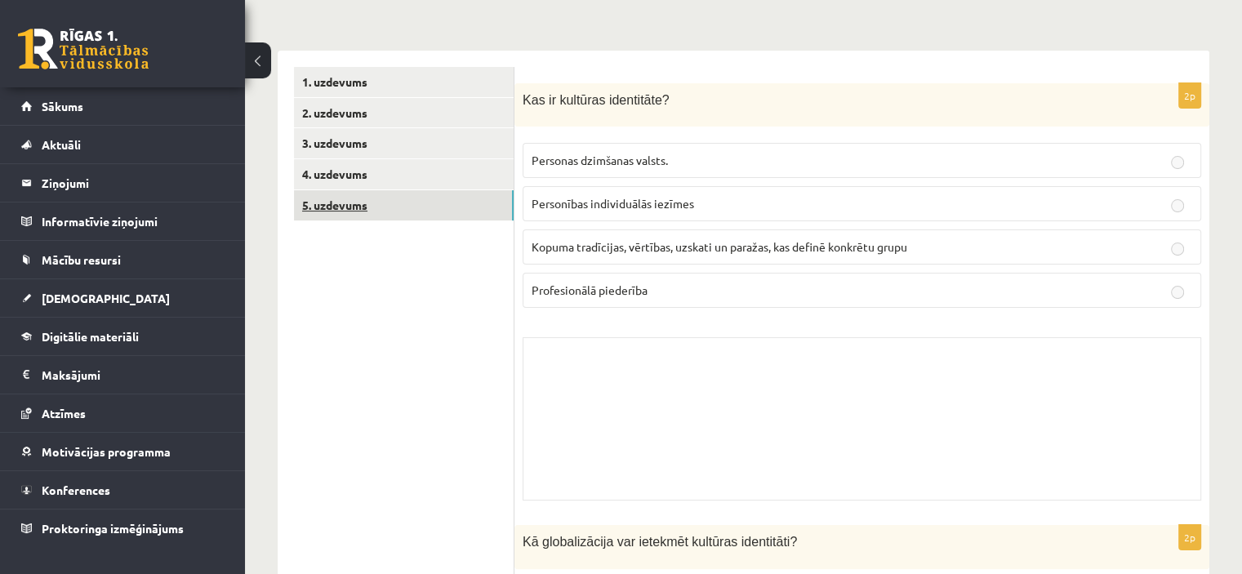
click at [417, 215] on link "5. uzdevums" at bounding box center [404, 205] width 220 height 30
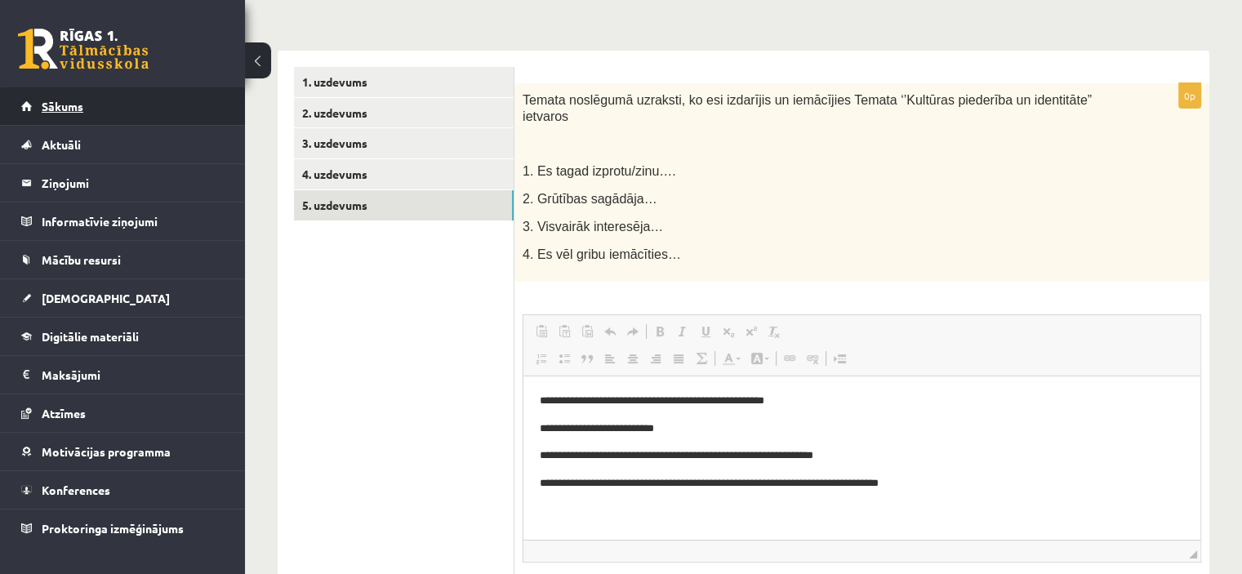
click at [142, 106] on link "Sākums" at bounding box center [122, 106] width 203 height 38
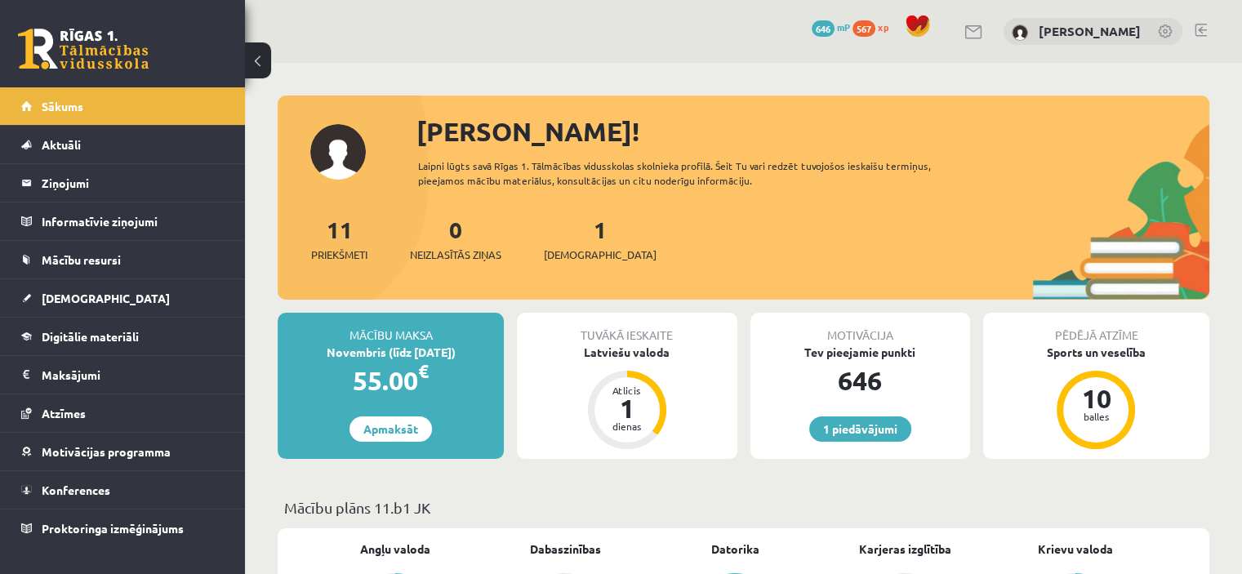
click at [142, 106] on link "Sākums" at bounding box center [122, 106] width 203 height 38
click at [587, 257] on span "[DEMOGRAPHIC_DATA]" at bounding box center [600, 255] width 113 height 16
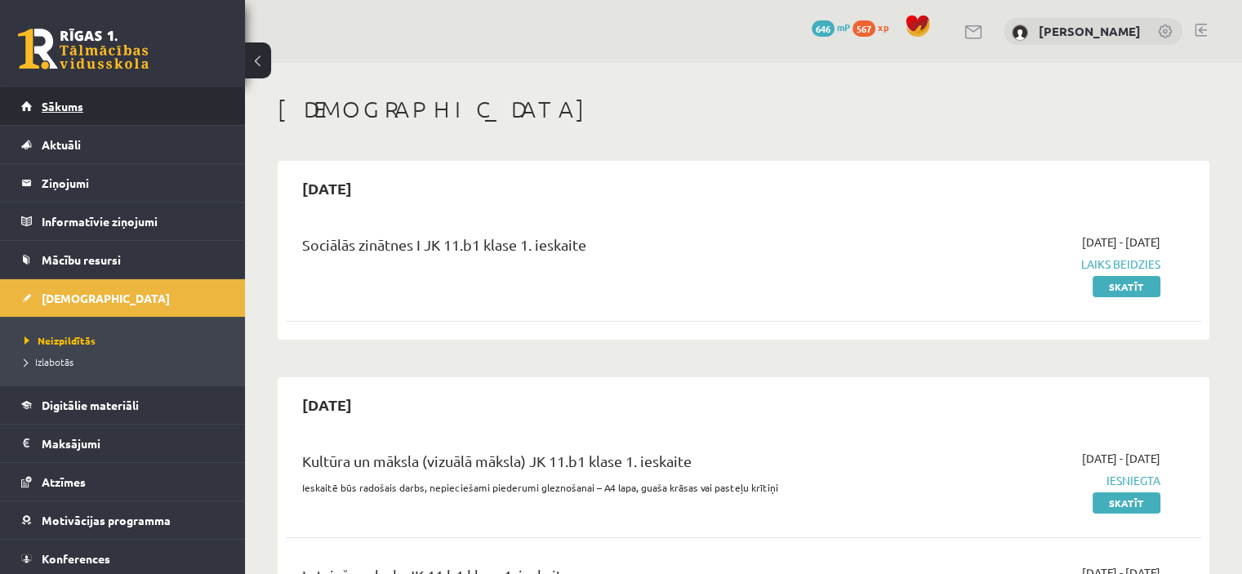
click at [188, 98] on link "Sākums" at bounding box center [122, 106] width 203 height 38
